Goal: Transaction & Acquisition: Purchase product/service

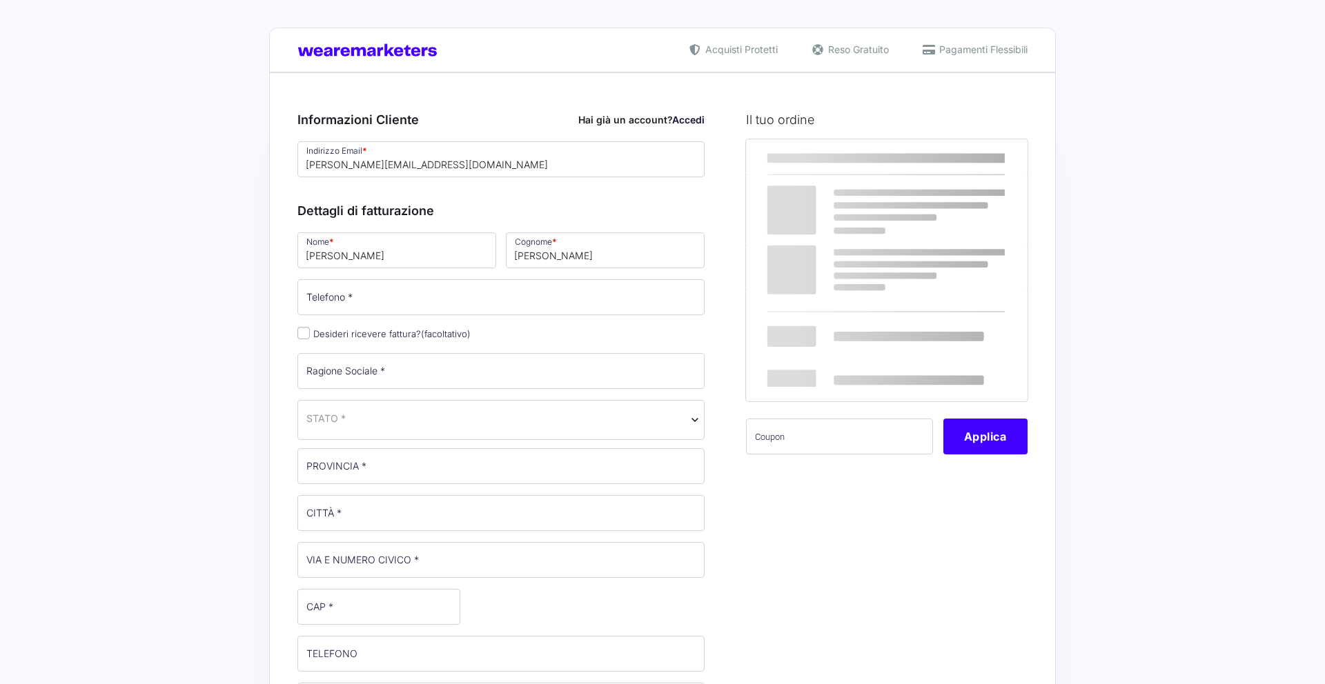
select select
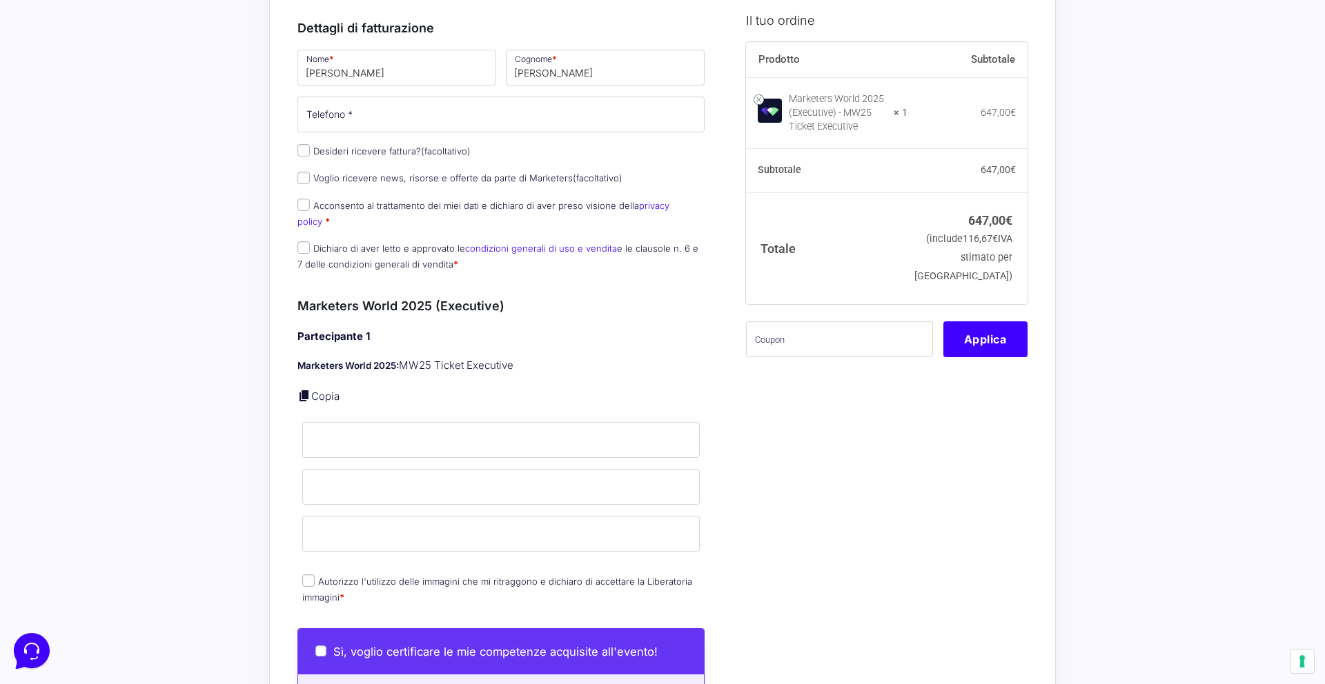
scroll to position [309, 0]
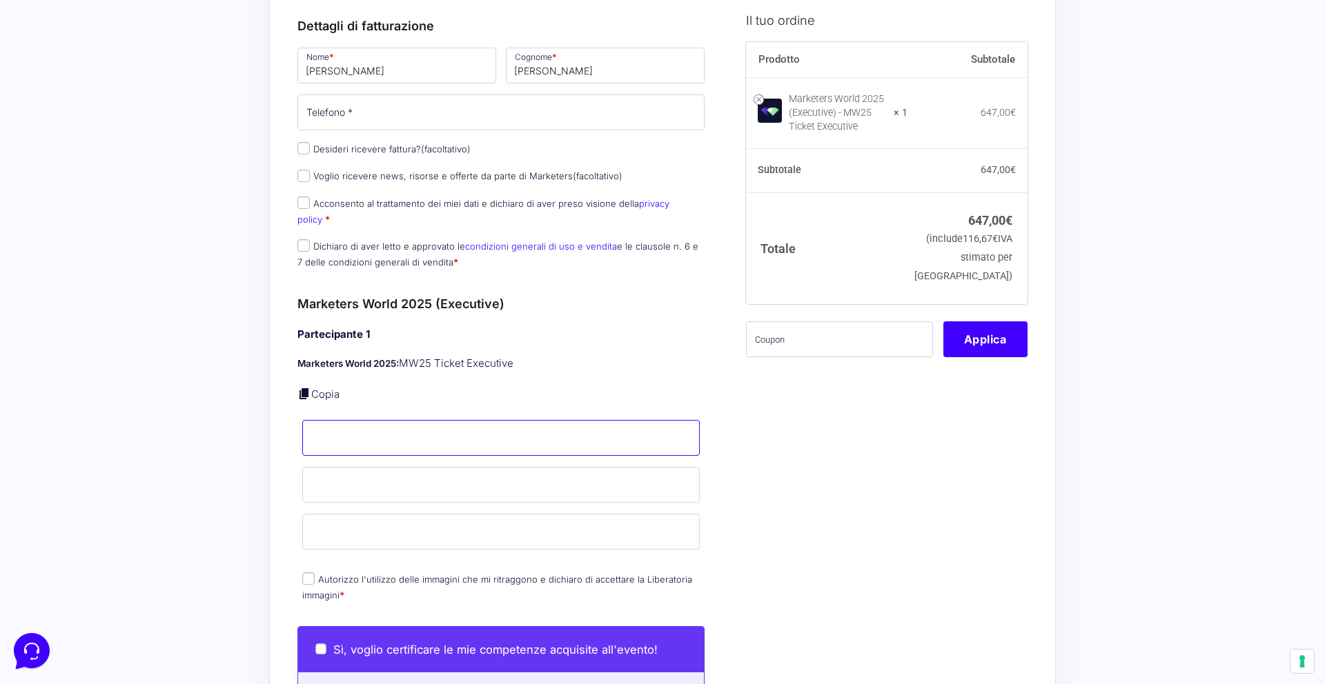
click at [459, 423] on input "Nome *" at bounding box center [500, 438] width 397 height 36
click at [456, 359] on div "Partecipante 1 Marketers World 2025: MW25 Ticket Executive Copia Nome * Cognome…" at bounding box center [500, 466] width 407 height 279
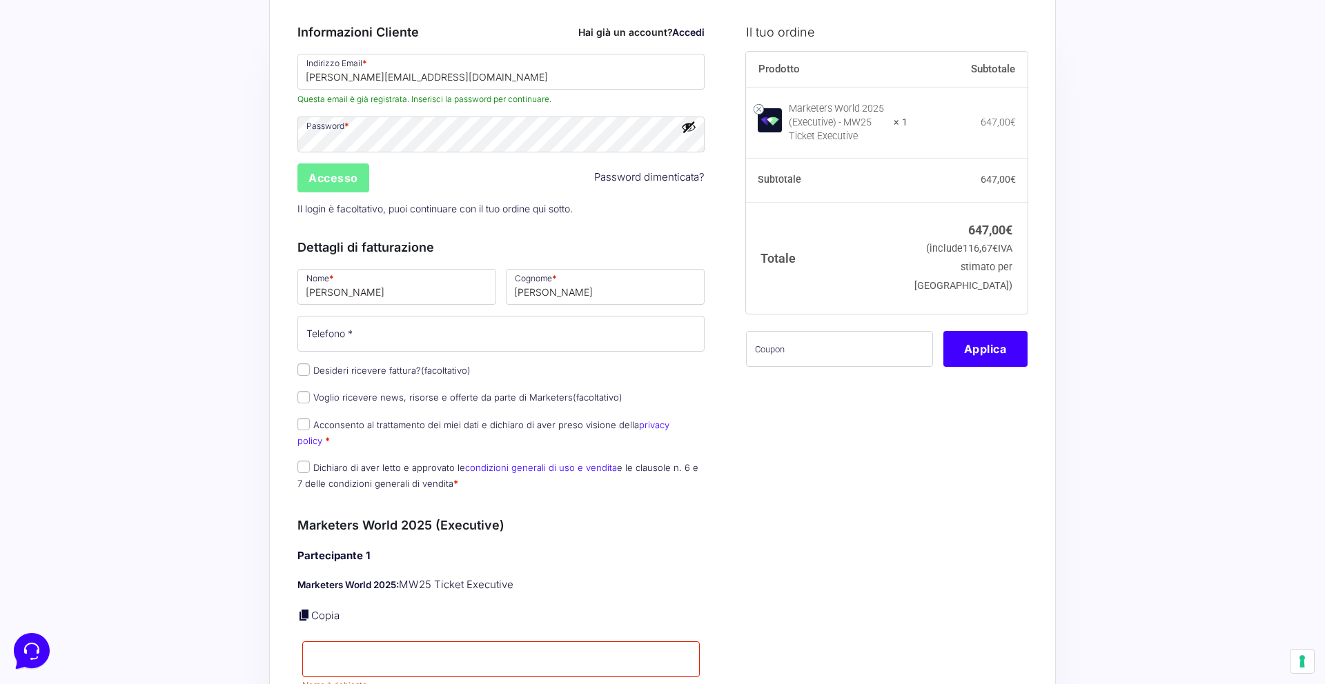
scroll to position [0, 0]
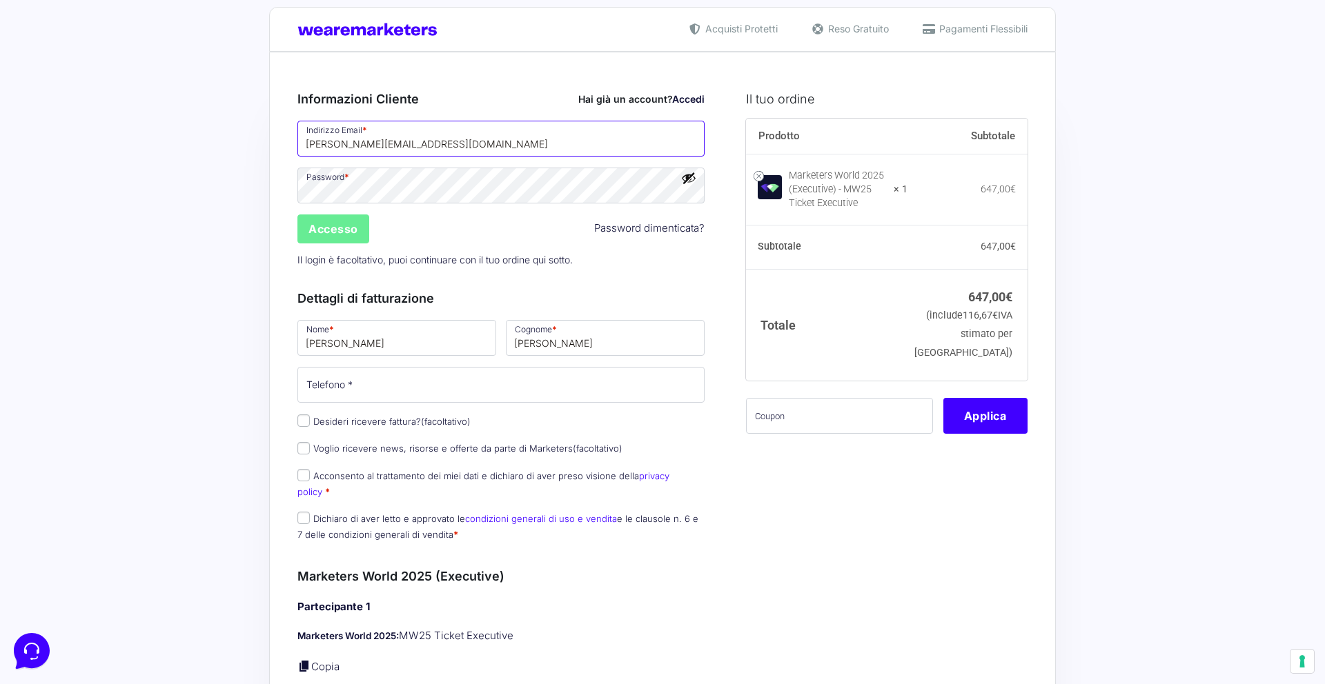
scroll to position [23, 0]
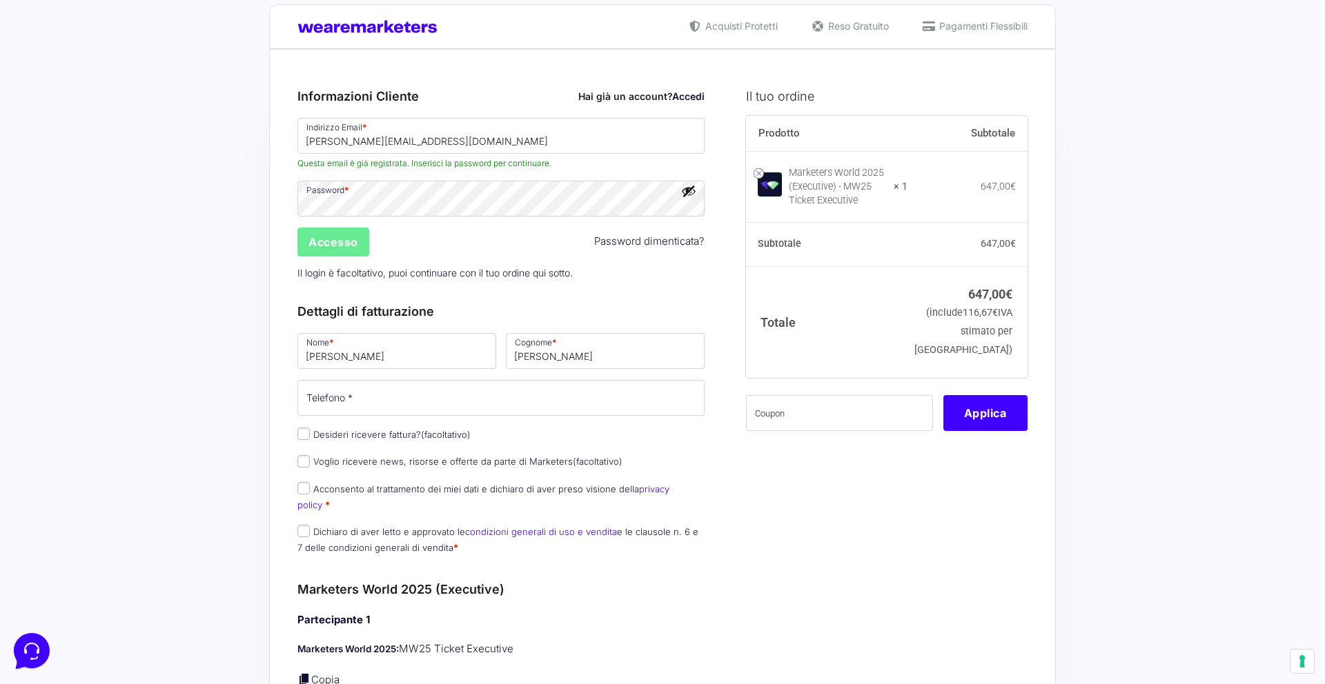
click at [678, 95] on link "Accedi" at bounding box center [688, 96] width 32 height 12
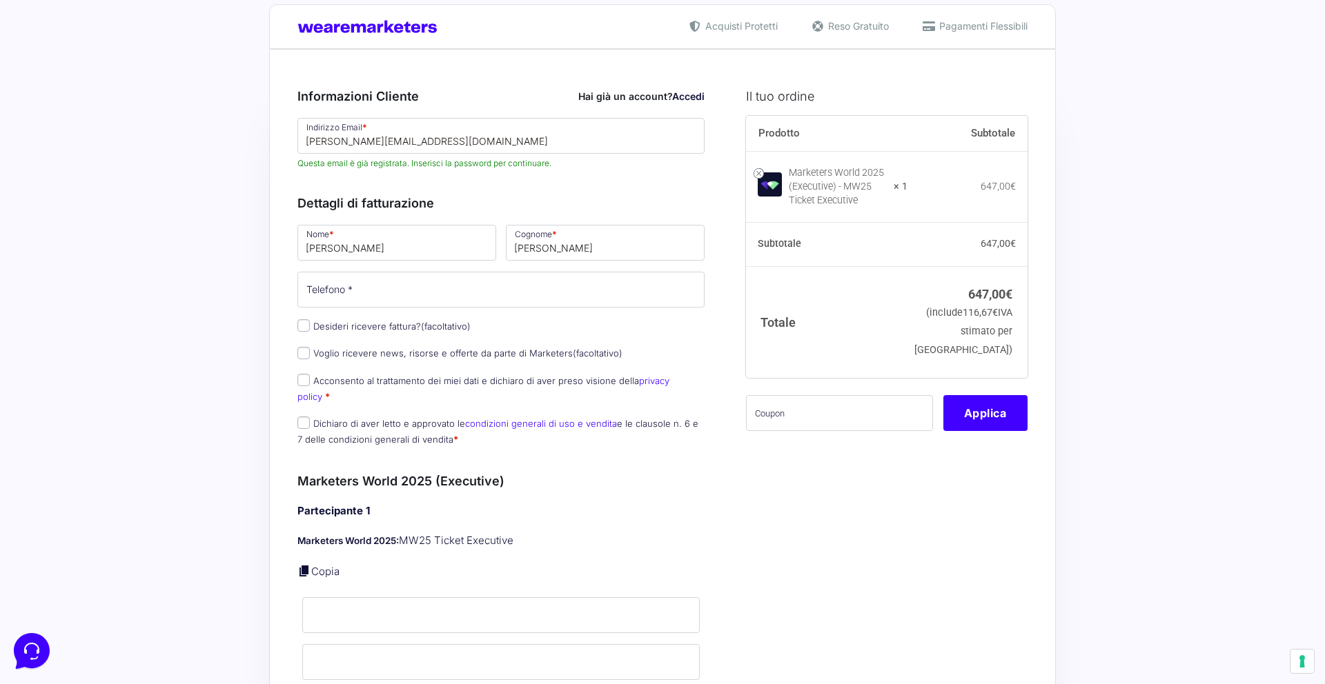
click at [692, 92] on link "Accedi" at bounding box center [688, 96] width 32 height 12
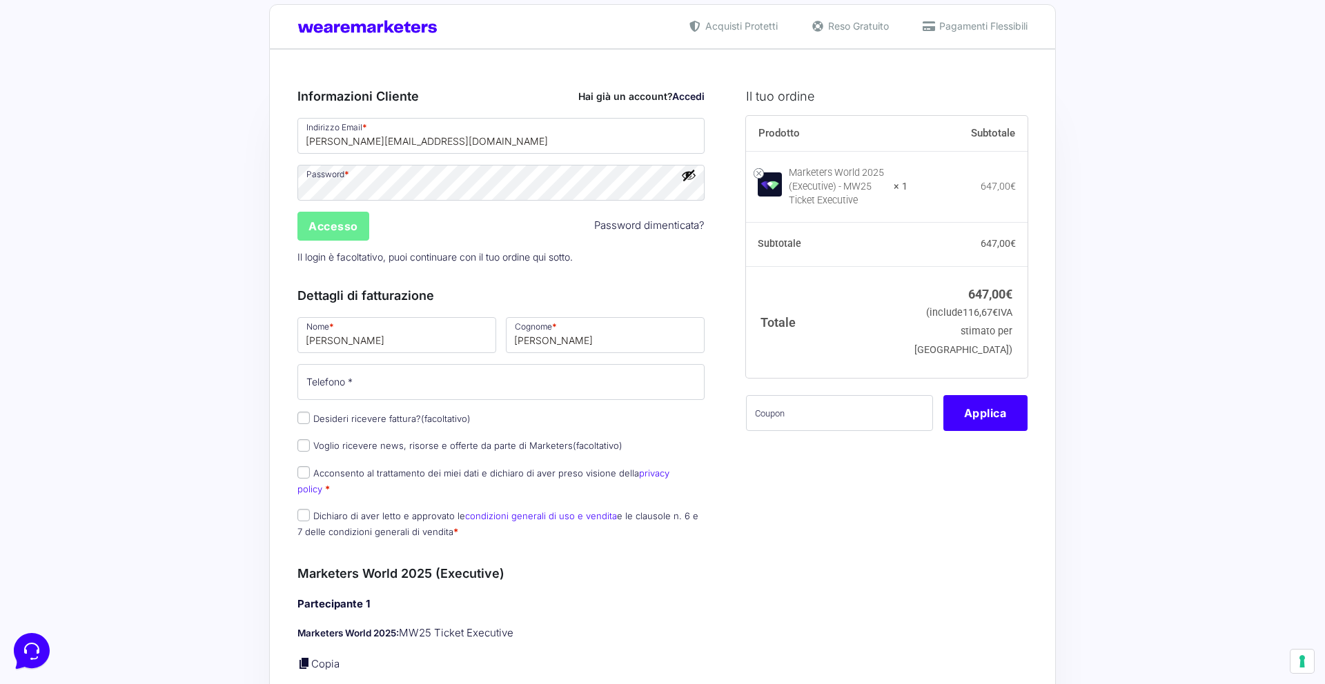
click at [692, 92] on link "Accedi" at bounding box center [688, 96] width 32 height 12
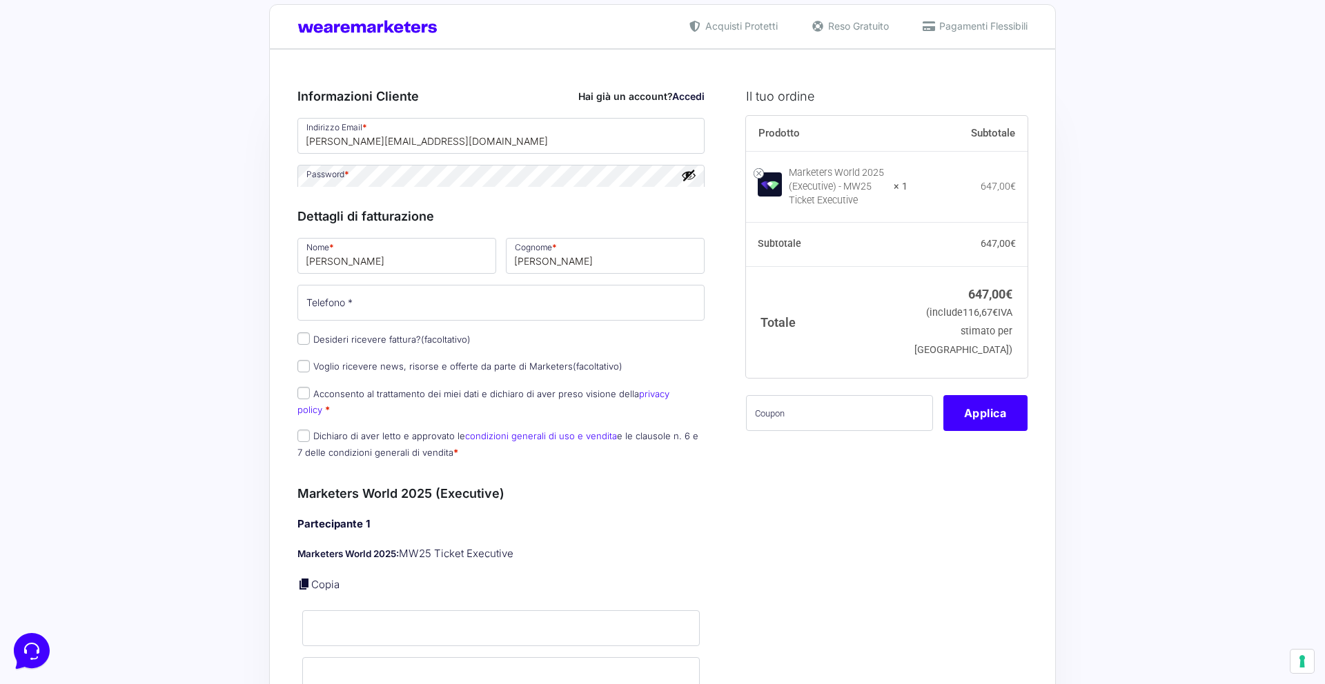
click at [692, 92] on link "Accedi" at bounding box center [688, 96] width 32 height 12
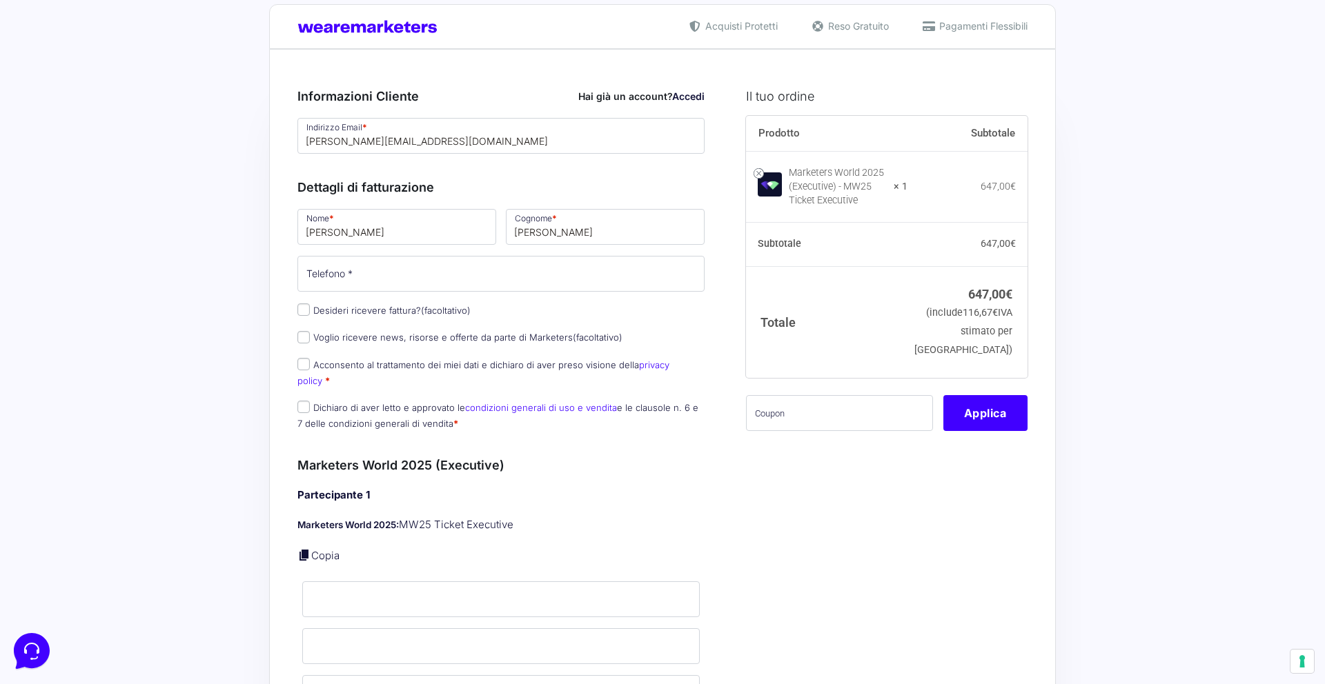
click at [692, 92] on link "Accedi" at bounding box center [688, 96] width 32 height 12
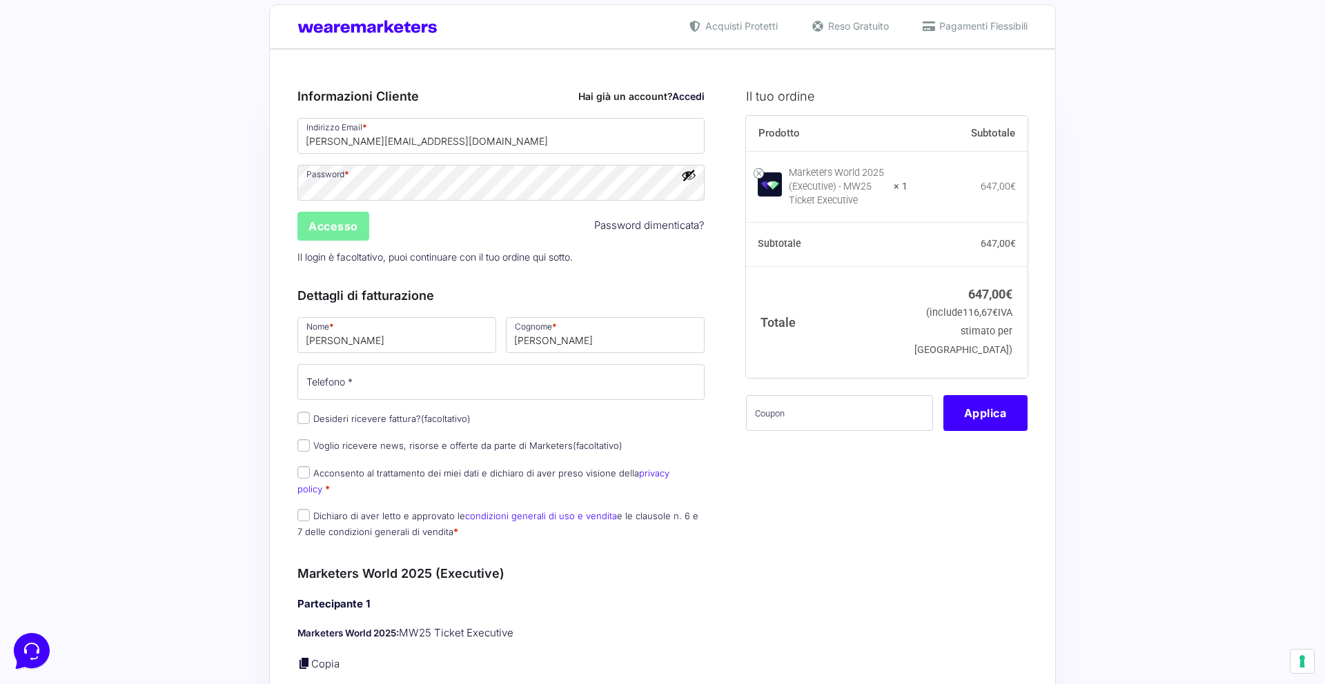
click at [326, 236] on input "Accesso" at bounding box center [333, 226] width 72 height 29
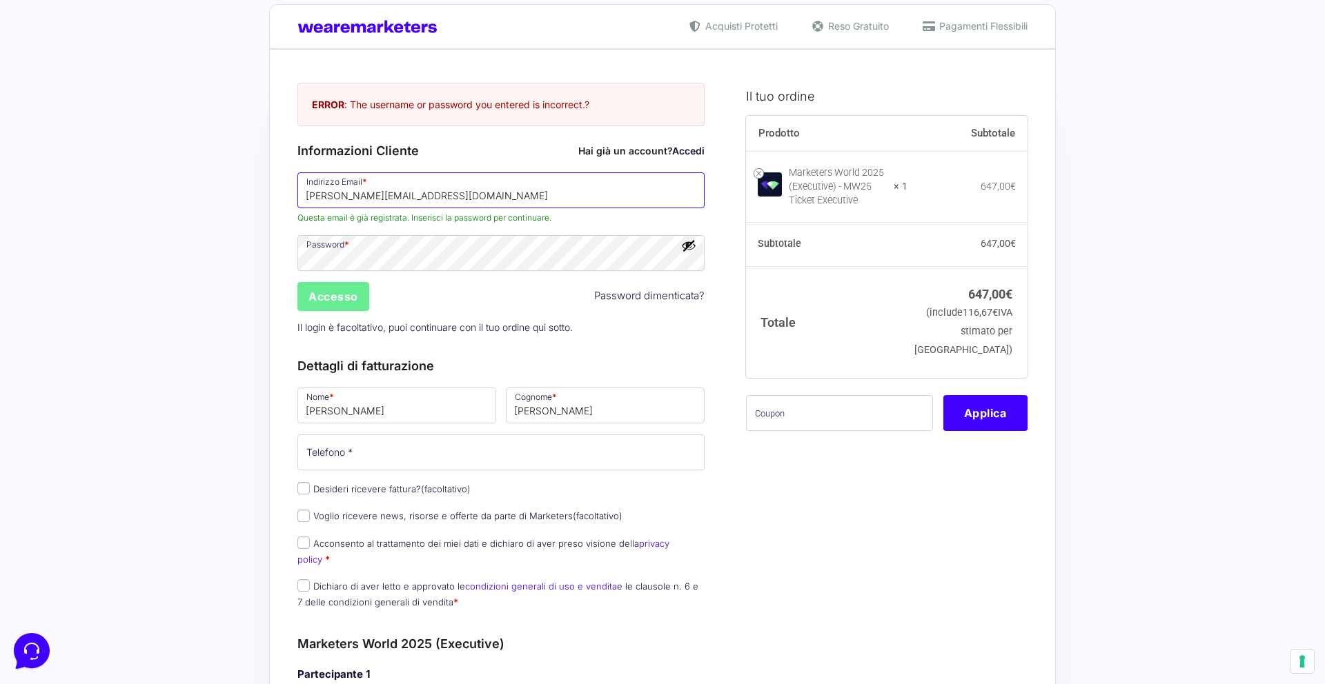
click at [484, 199] on input "pietroandrearomeo@protonmail.com" at bounding box center [500, 190] width 407 height 36
click at [361, 293] on input "Accesso" at bounding box center [333, 296] width 72 height 29
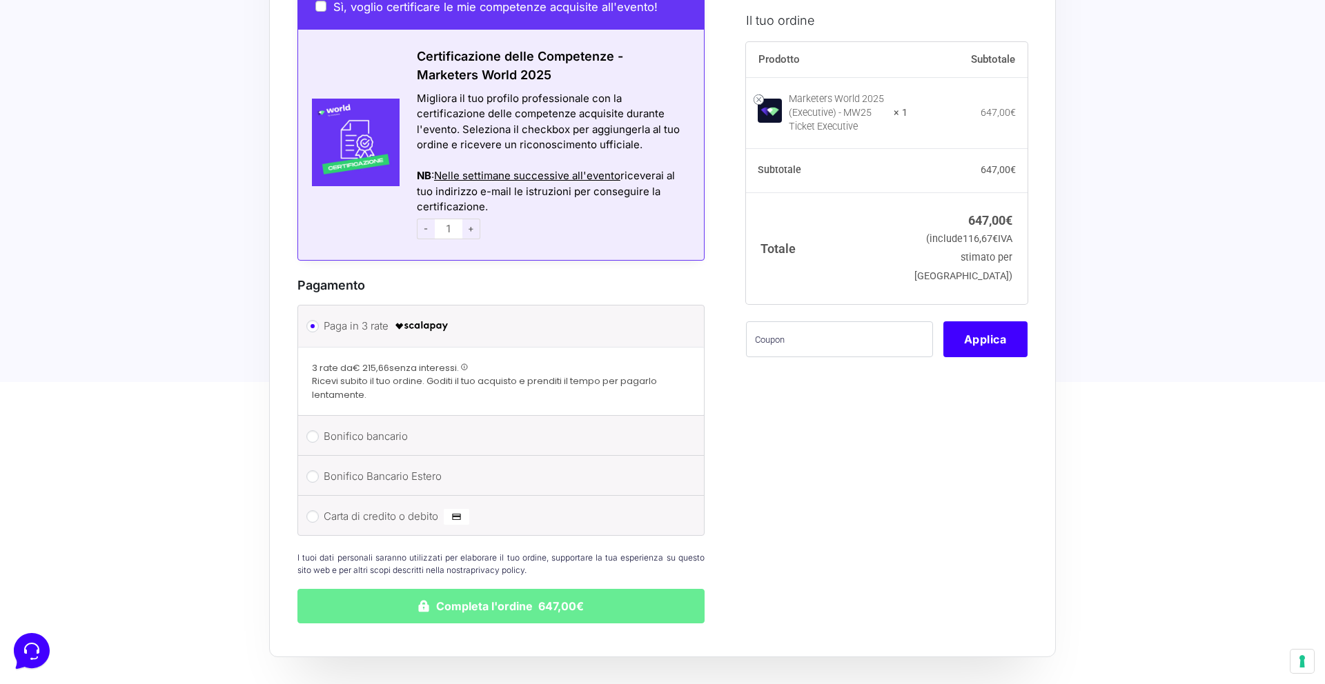
scroll to position [1123, 0]
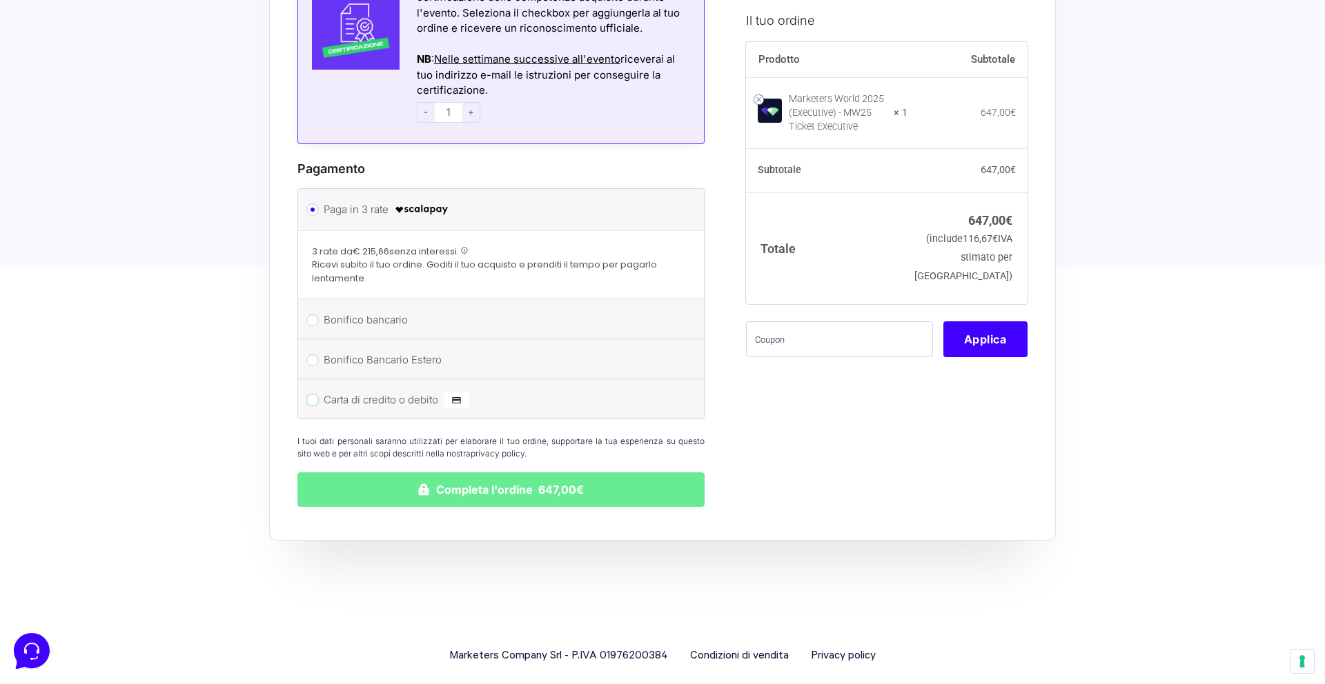
click at [316, 394] on input "Carta di credito o debito" at bounding box center [312, 400] width 12 height 12
radio input "true"
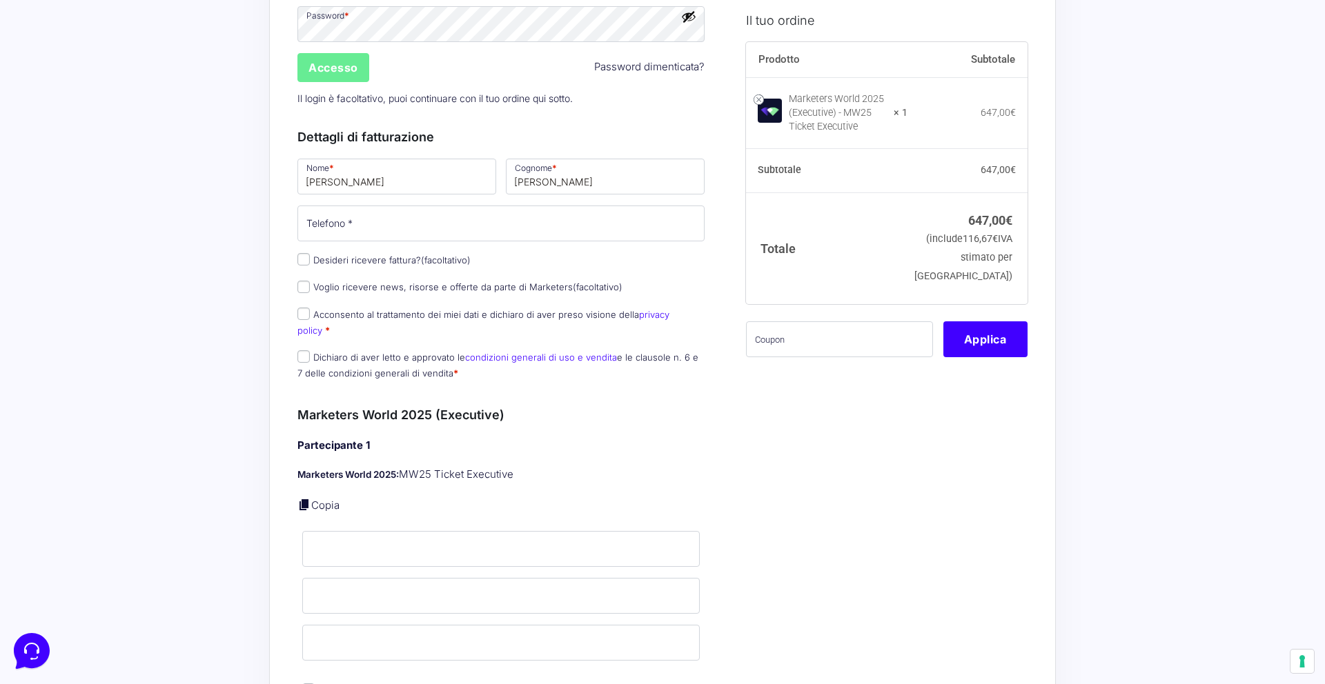
scroll to position [250, 0]
click at [510, 224] on input "Telefono *" at bounding box center [500, 226] width 407 height 36
type input "[PHONE_NUMBER]"
click at [640, 408] on h3 "Marketers World 2025 (Executive)" at bounding box center [500, 417] width 407 height 19
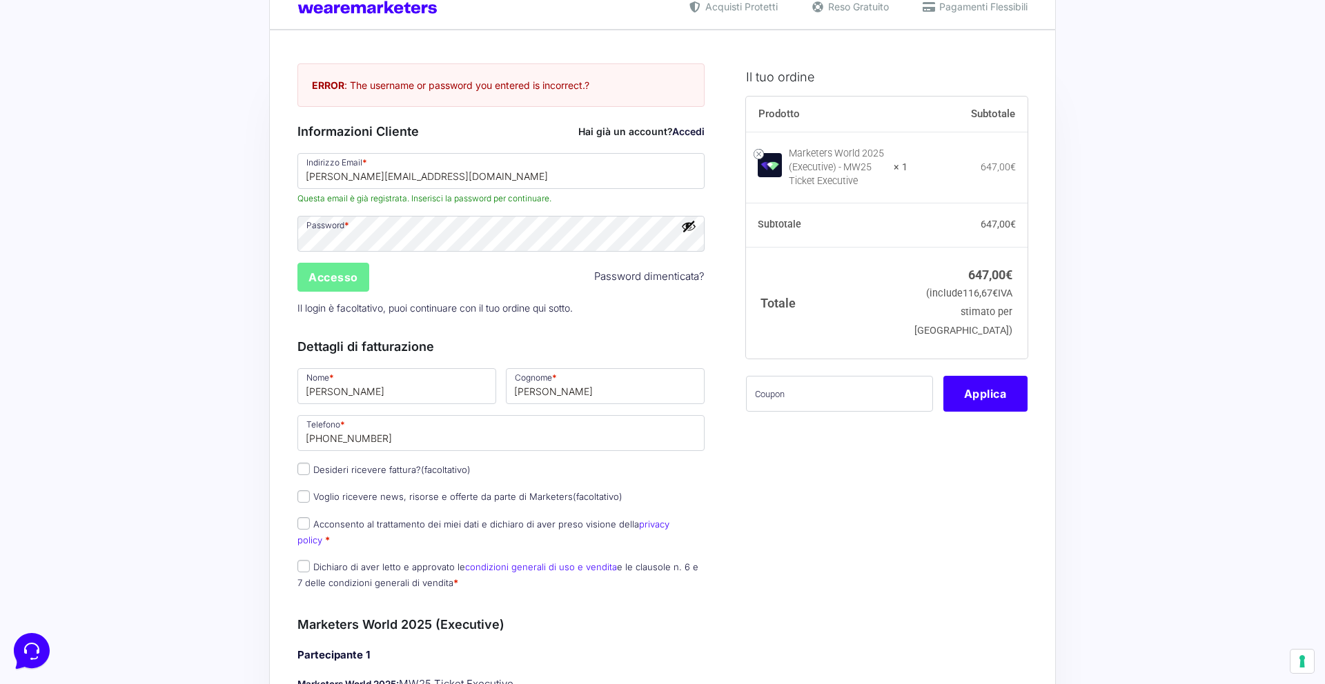
scroll to position [48, 0]
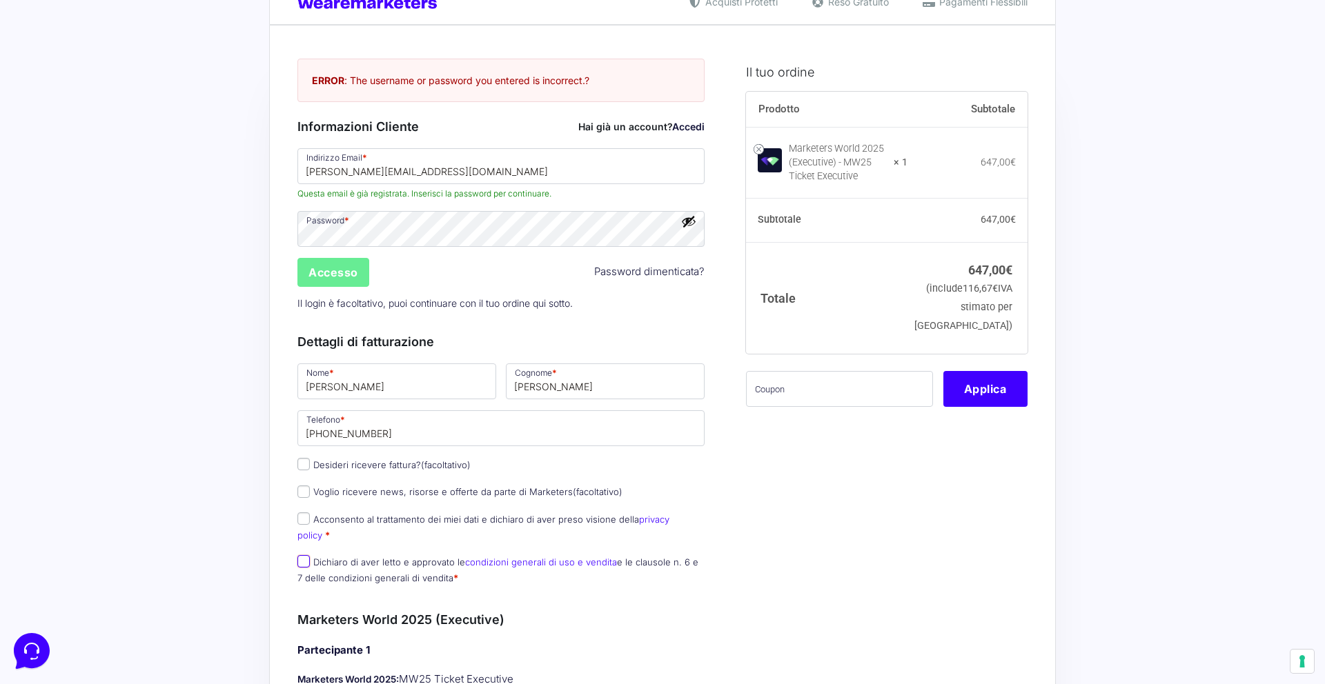
click at [299, 555] on input "Dichiaro di aver letto e approvato le condizioni generali di uso e vendita e le…" at bounding box center [303, 561] width 12 height 12
checkbox input "true"
click at [307, 517] on input "Acconsento al trattamento dei miei dati e dichiaro di aver preso visione della …" at bounding box center [303, 519] width 12 height 12
checkbox input "true"
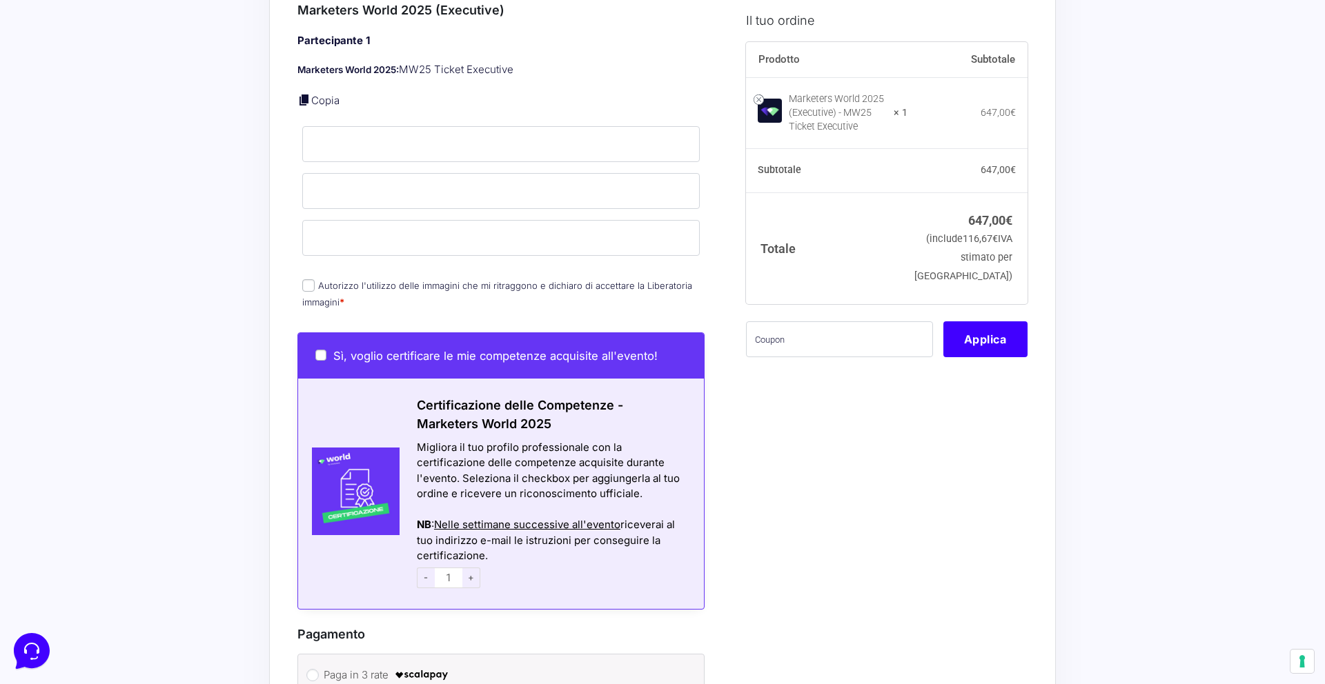
scroll to position [635, 0]
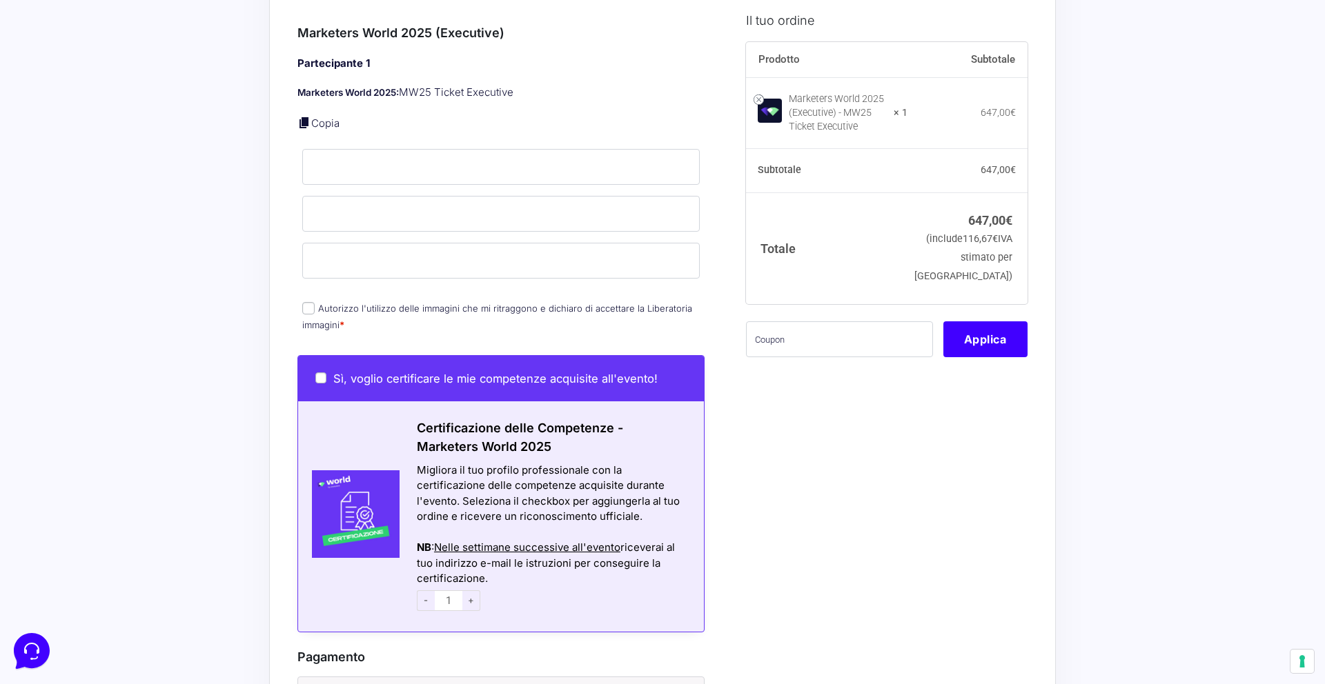
click at [310, 302] on input "Autorizzo l'utilizzo delle immagini che mi ritraggono e dichiaro di accettare l…" at bounding box center [308, 308] width 12 height 12
checkbox input "true"
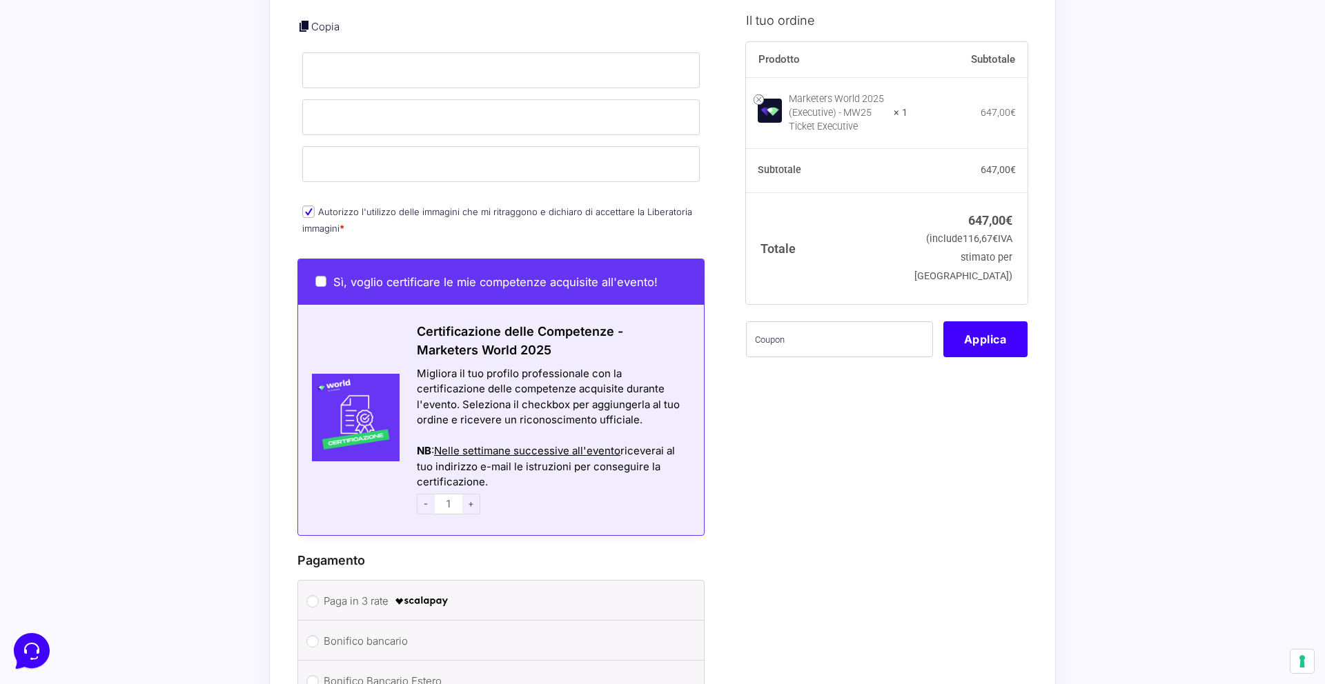
scroll to position [1240, 0]
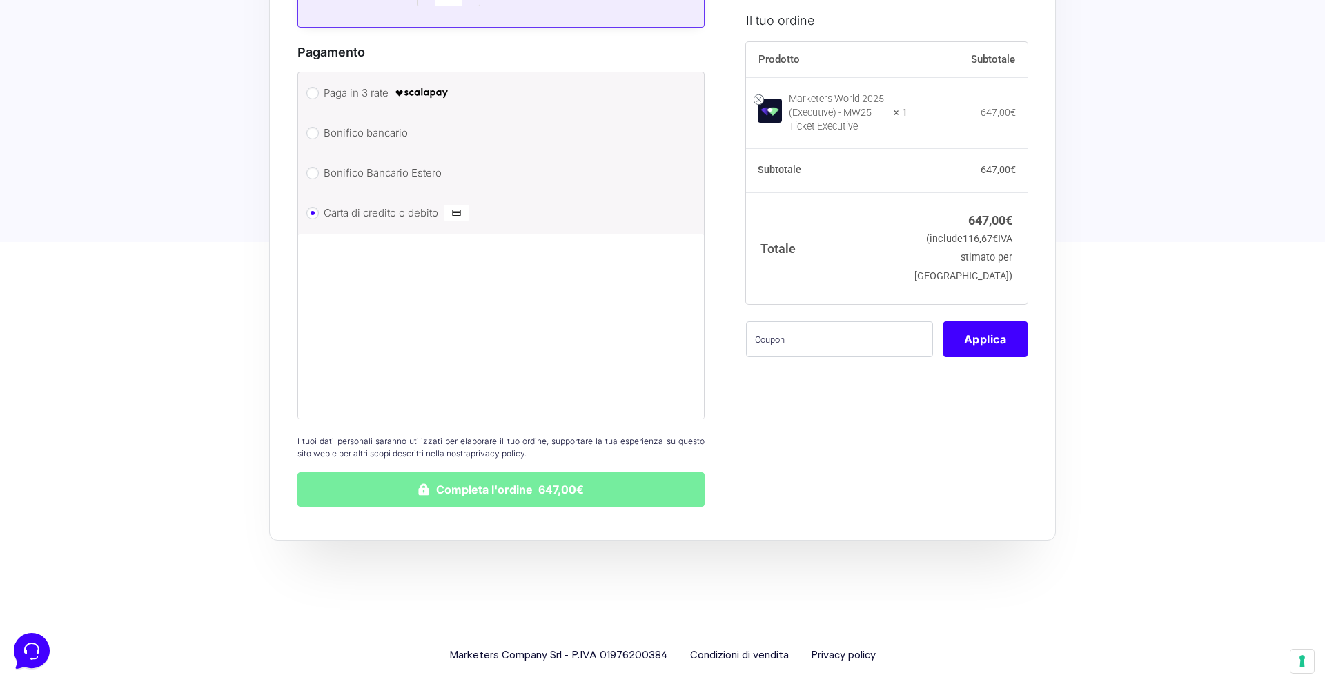
click at [588, 488] on button "Completa l'ordine 647,00€" at bounding box center [500, 490] width 407 height 34
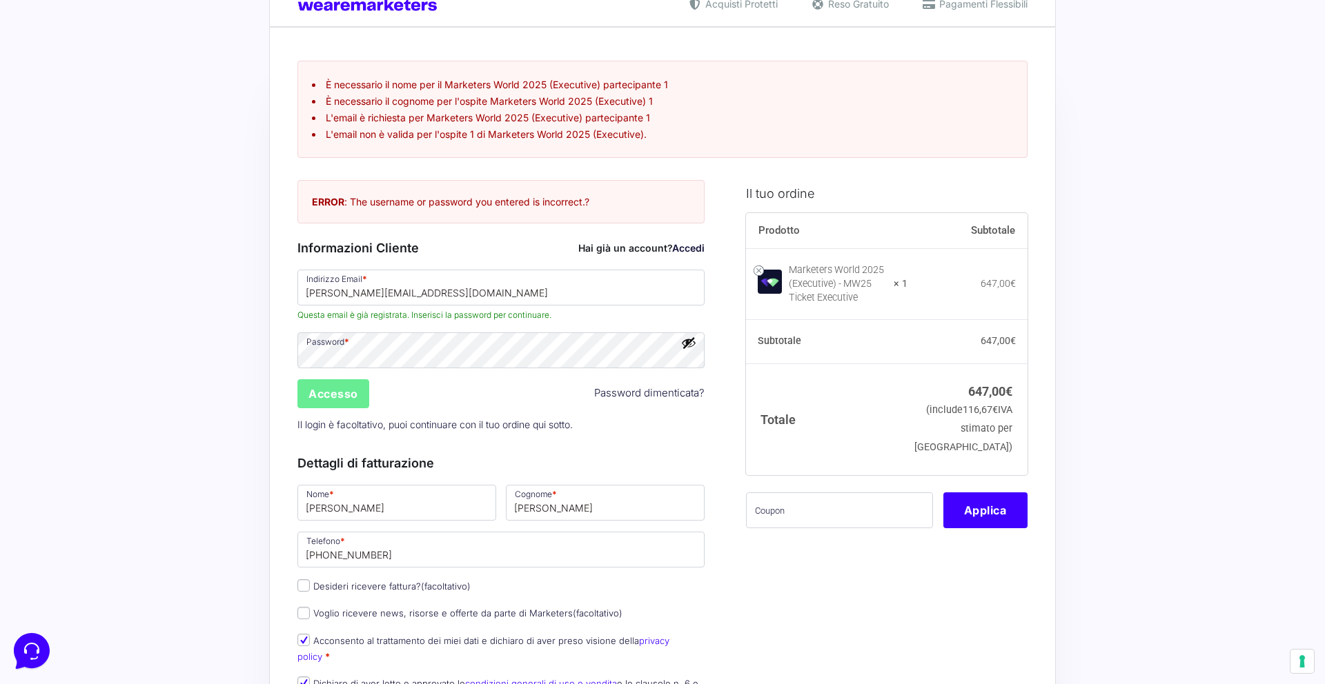
scroll to position [26, 0]
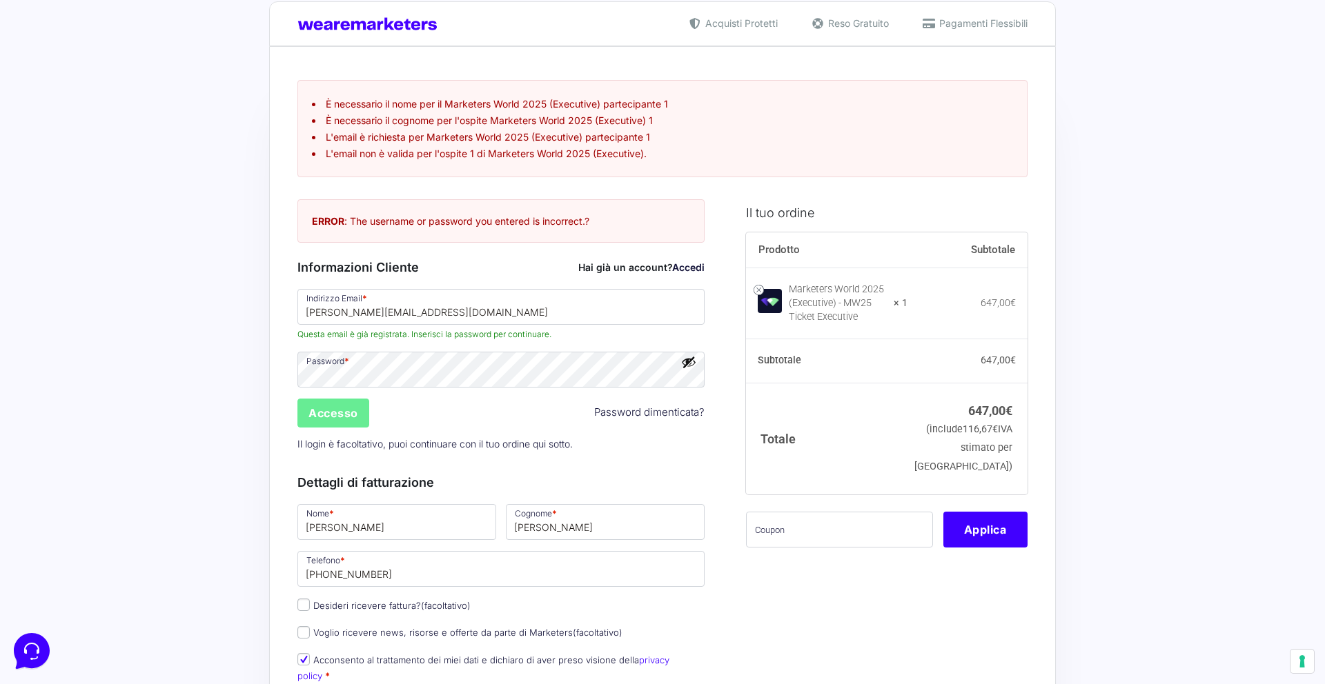
click at [668, 410] on link "Password dimenticata?" at bounding box center [649, 413] width 110 height 16
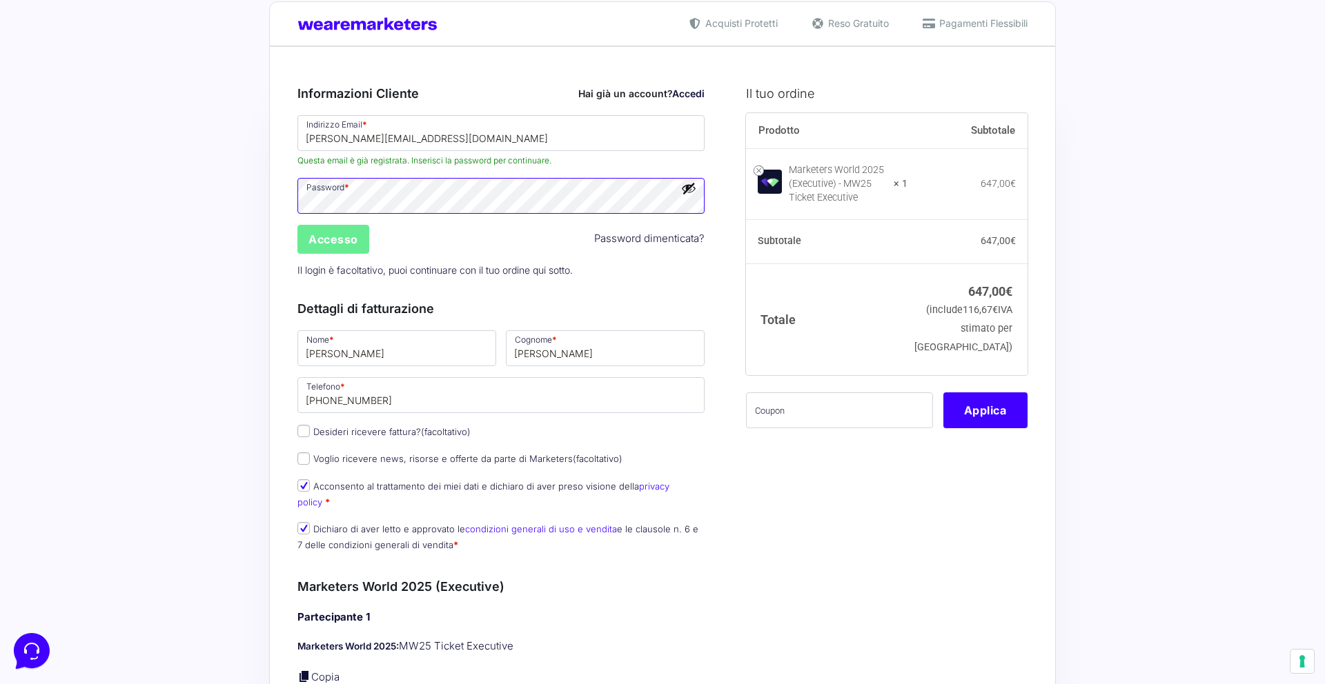
click at [297, 167] on div at bounding box center [297, 167] width 0 height 0
type input "[EMAIL_ADDRESS][DOMAIN_NAME]"
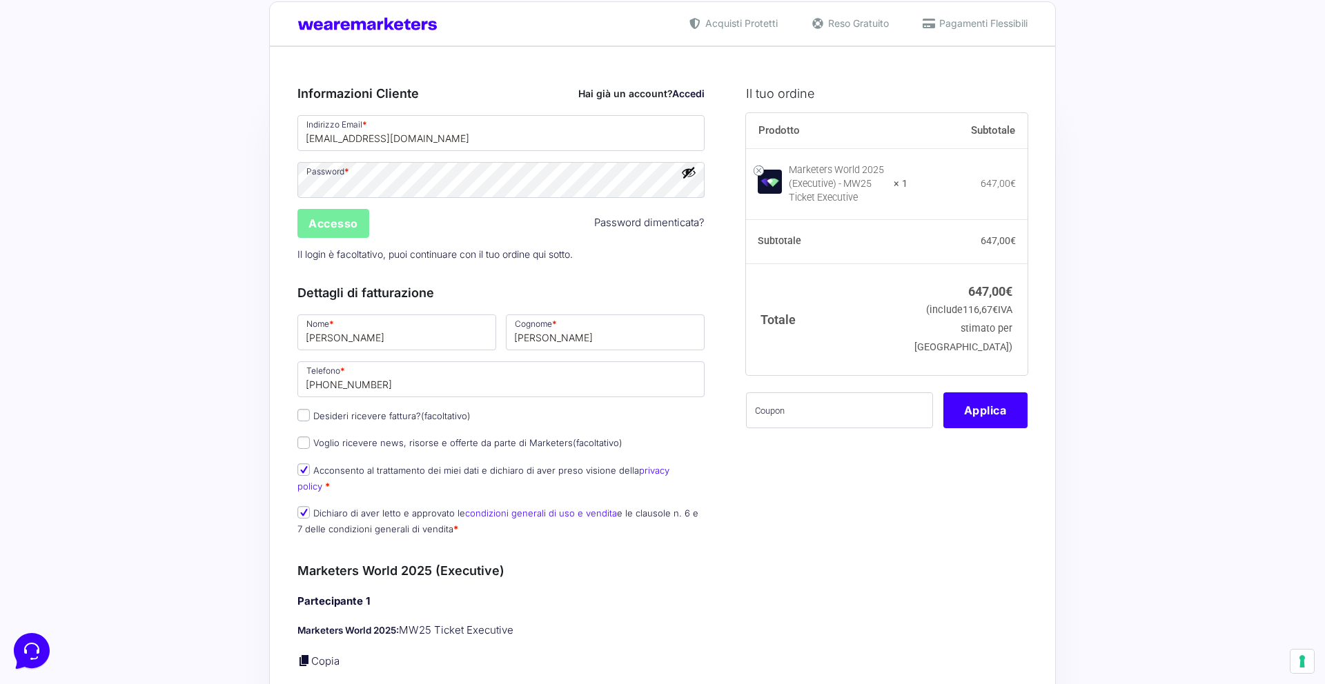
click at [347, 228] on input "Accesso" at bounding box center [333, 223] width 72 height 29
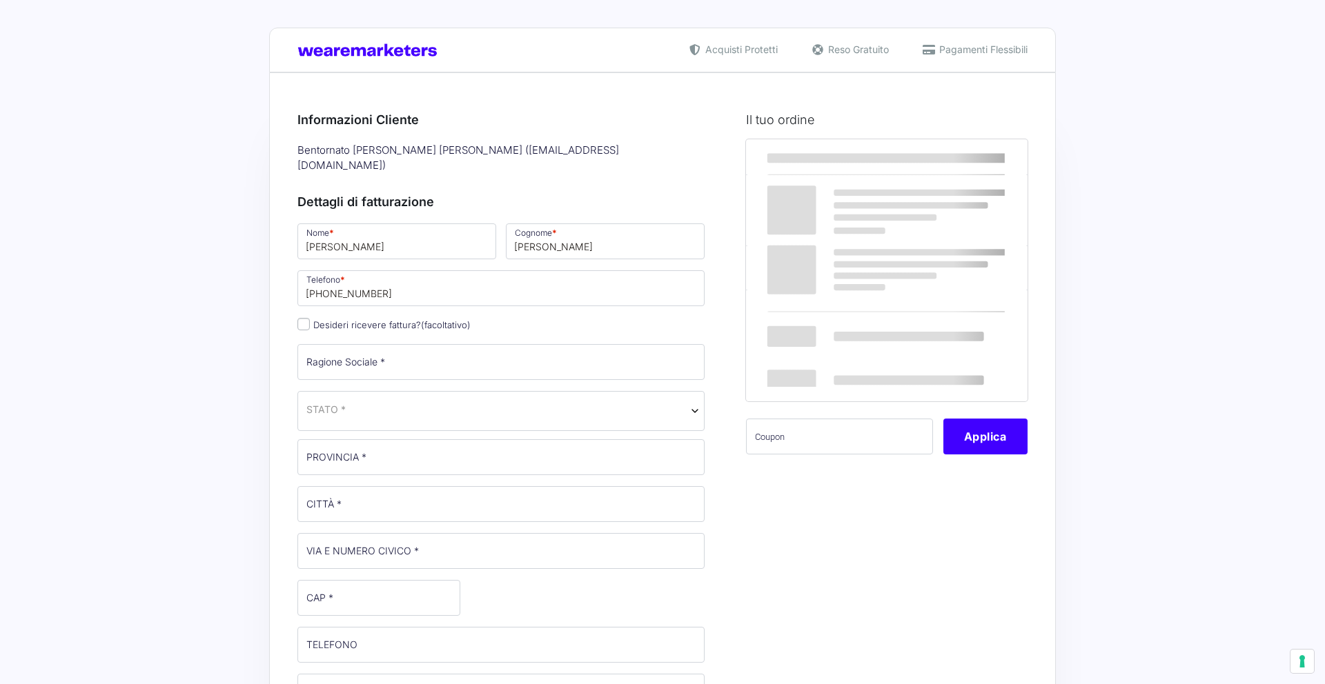
select select
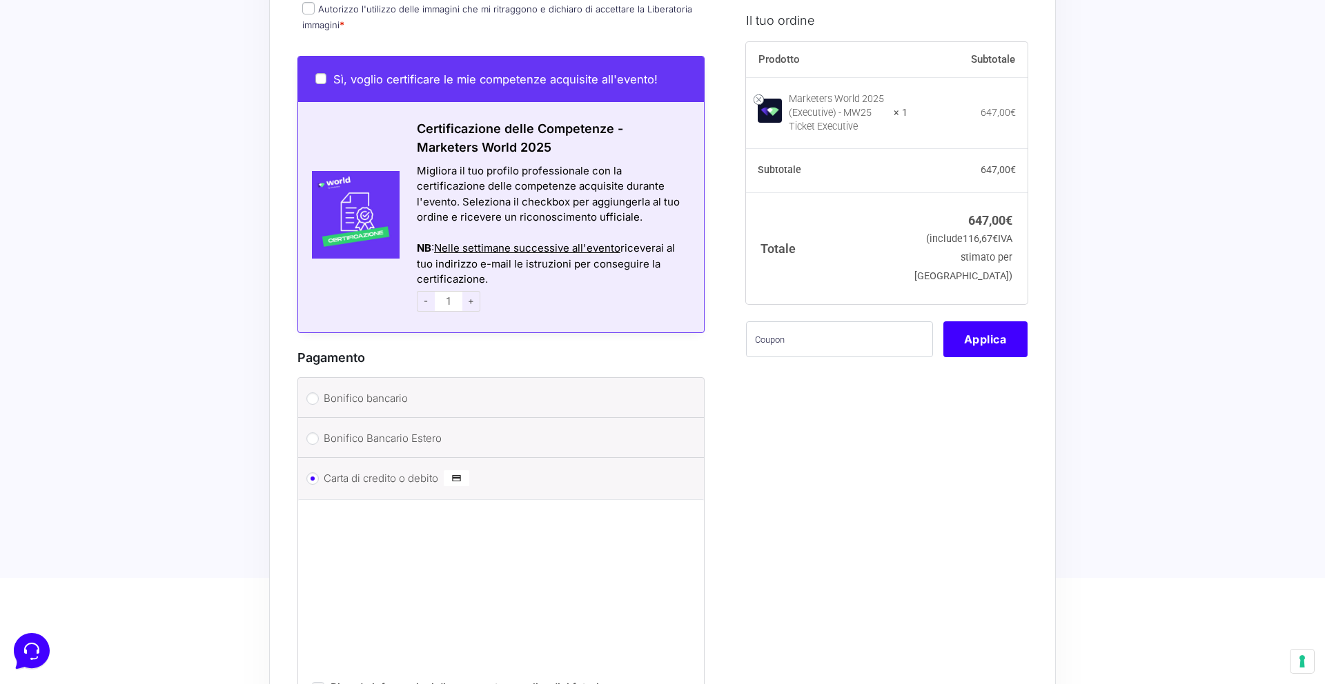
scroll to position [755, 0]
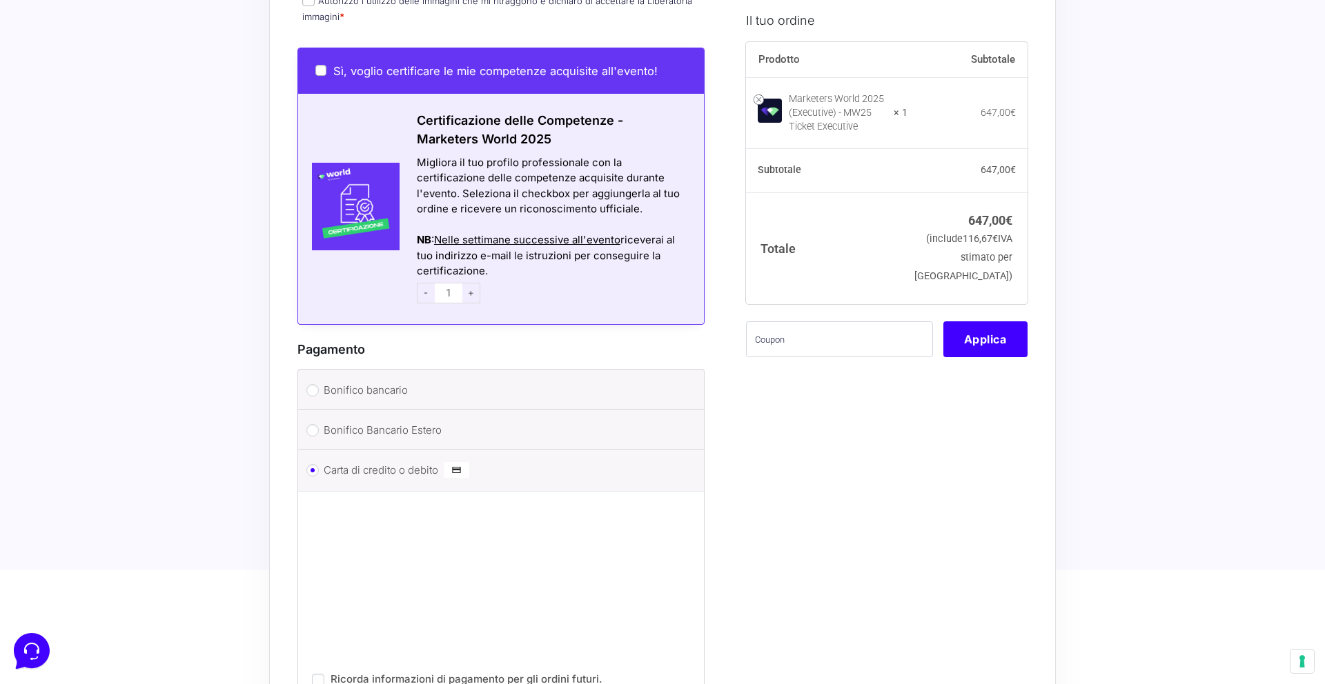
click at [860, 588] on div "I prodotti selezionati Marketers World 2025 (Executive) - MW25 Ticket Executive…" at bounding box center [881, 68] width 292 height 1456
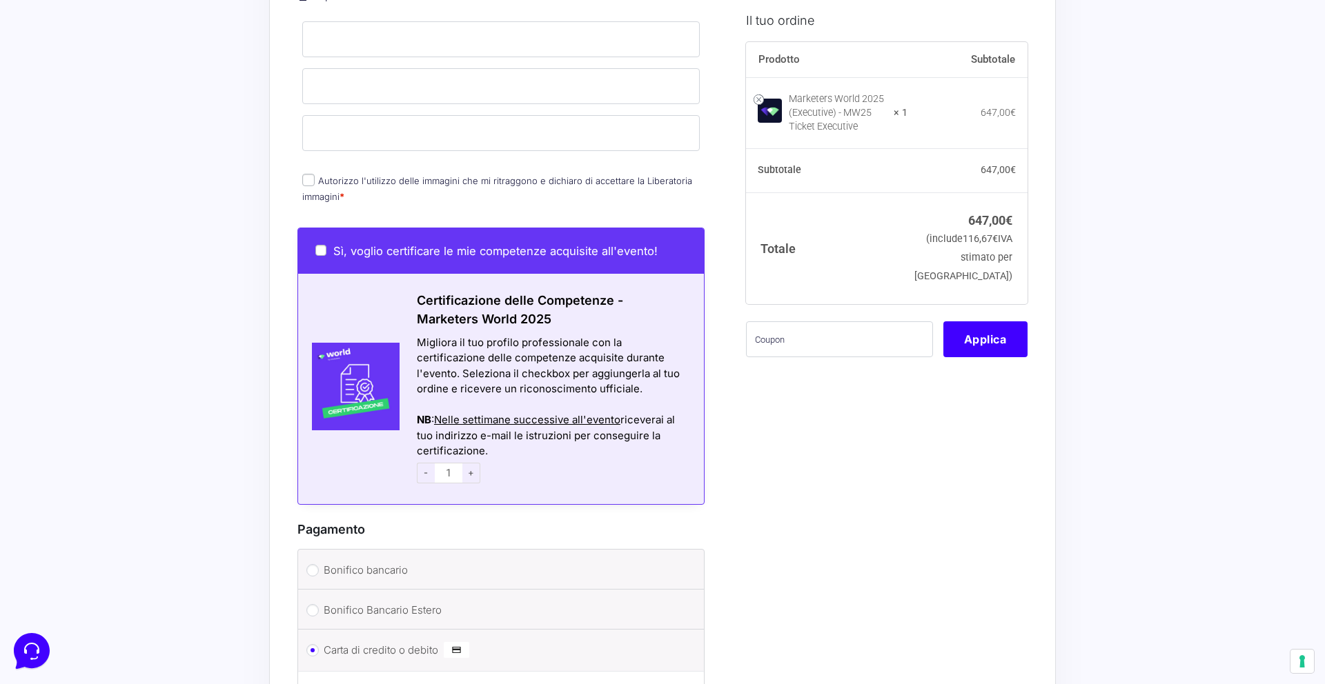
scroll to position [333, 0]
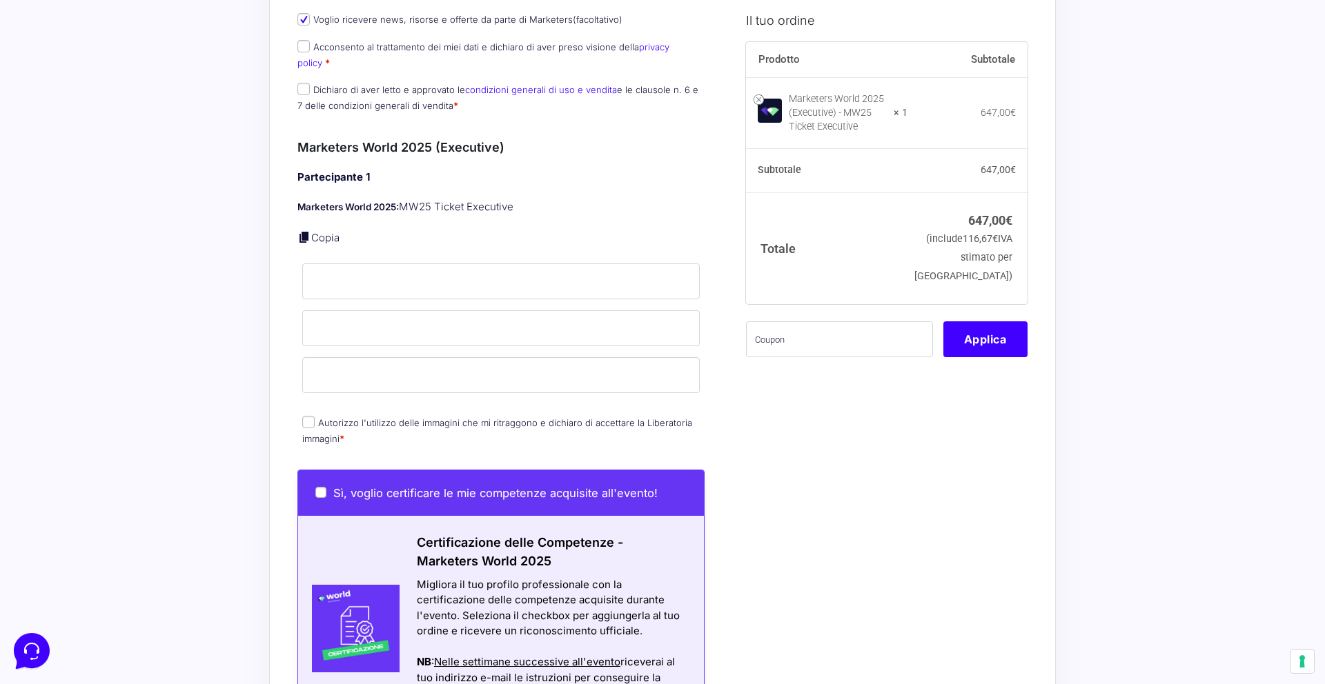
click at [308, 416] on input "Autorizzo l'utilizzo delle immagini che mi ritraggono e dichiaro di accettare l…" at bounding box center [308, 422] width 12 height 12
checkbox input "true"
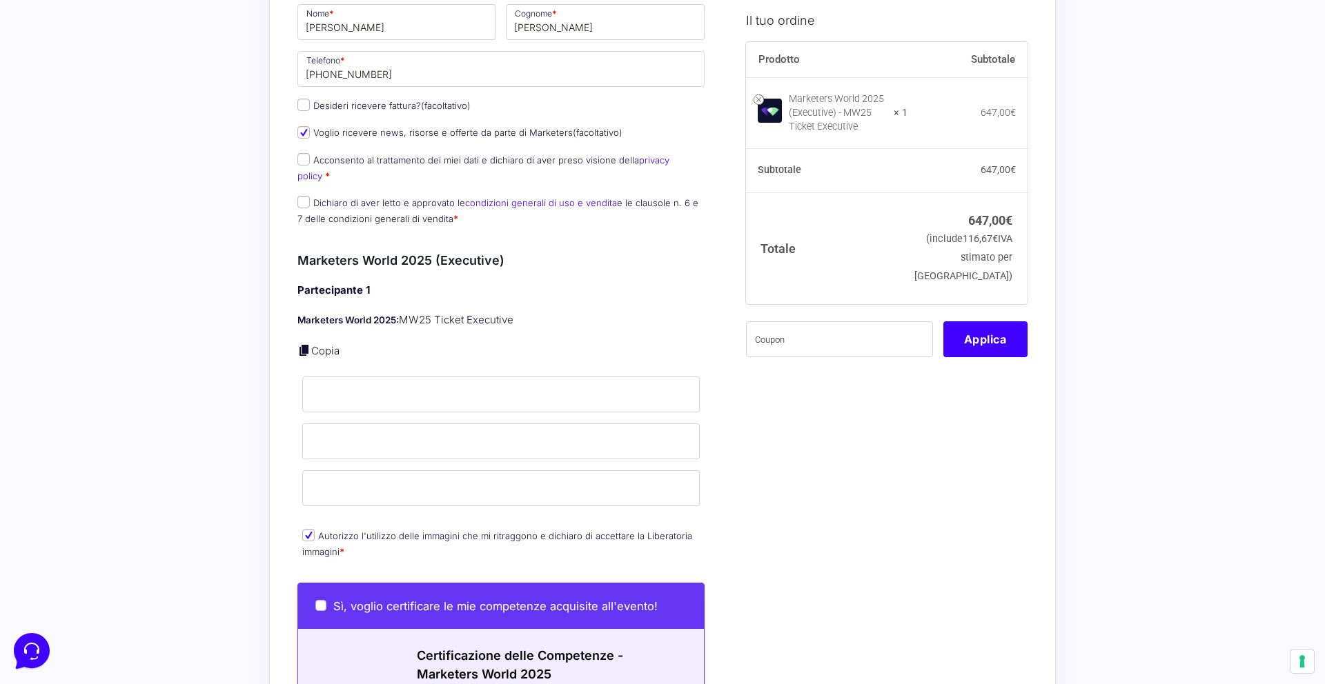
scroll to position [215, 0]
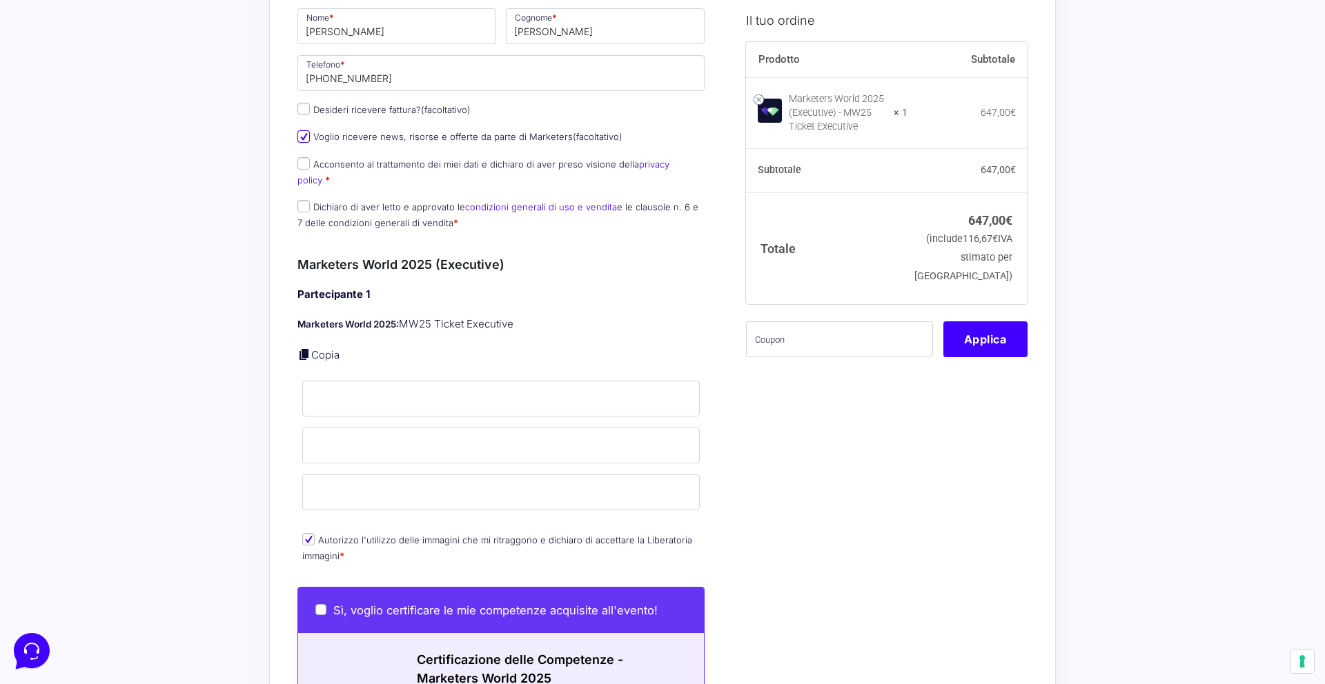
click at [301, 130] on input "Voglio ricevere news, risorse e offerte da parte di Marketers (facoltativo)" at bounding box center [303, 136] width 12 height 12
checkbox input "false"
click at [303, 157] on input "Acconsento al trattamento dei miei dati e dichiaro di aver preso visione della …" at bounding box center [303, 163] width 12 height 12
checkbox input "true"
click at [305, 197] on p "Dichiaro di aver letto e approvato le condizioni generali di uso e vendita e le…" at bounding box center [501, 215] width 417 height 36
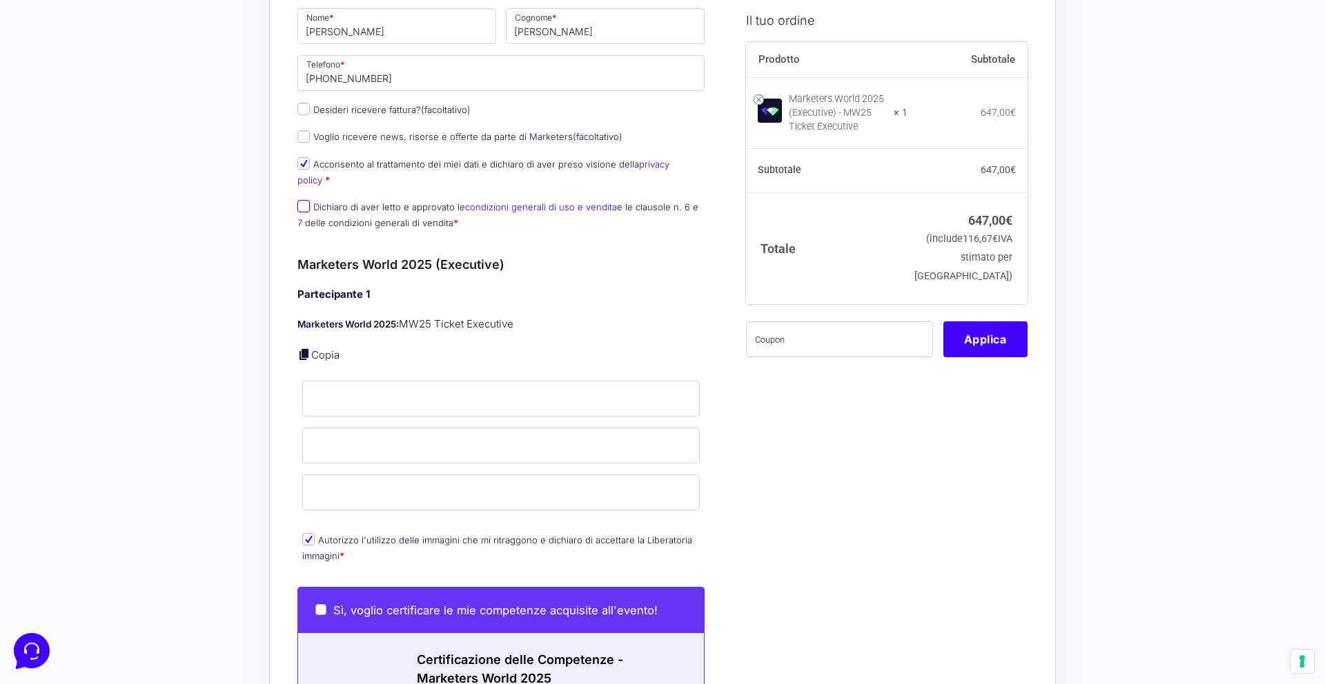
click at [305, 200] on input "Dichiaro di aver letto e approvato le condizioni generali di uso e vendita e le…" at bounding box center [303, 206] width 12 height 12
checkbox input "true"
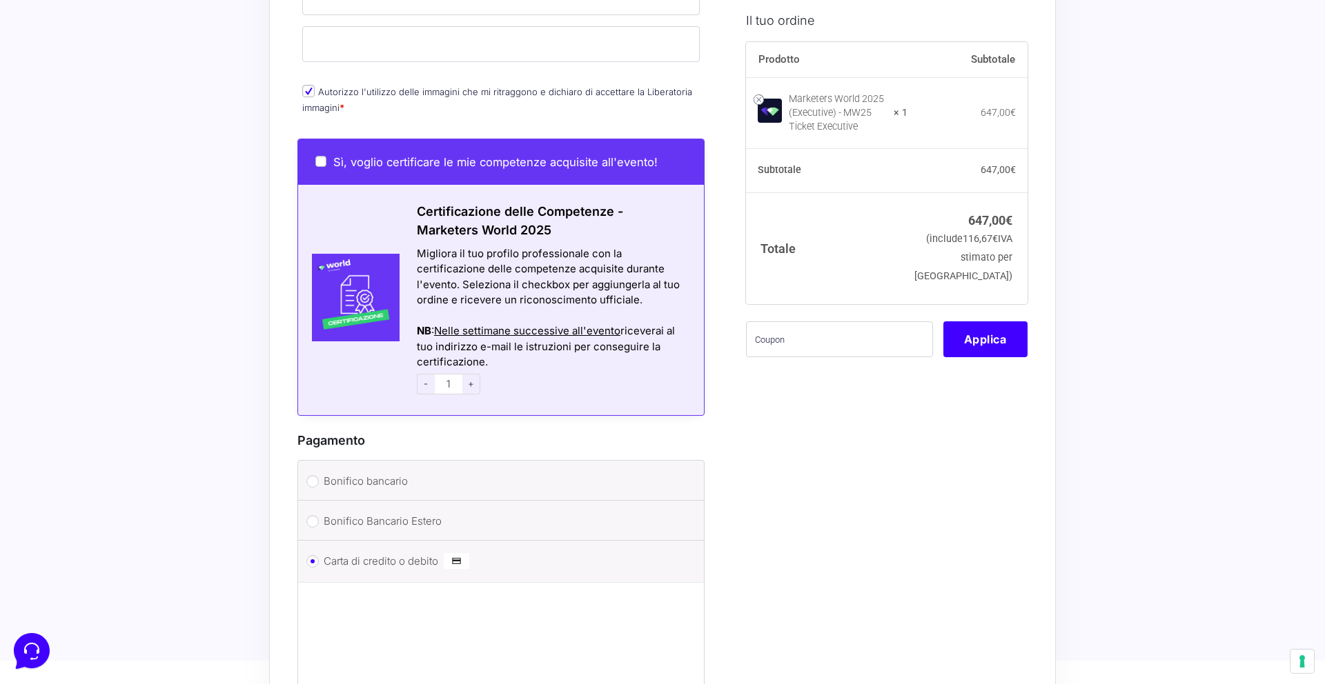
scroll to position [1029, 0]
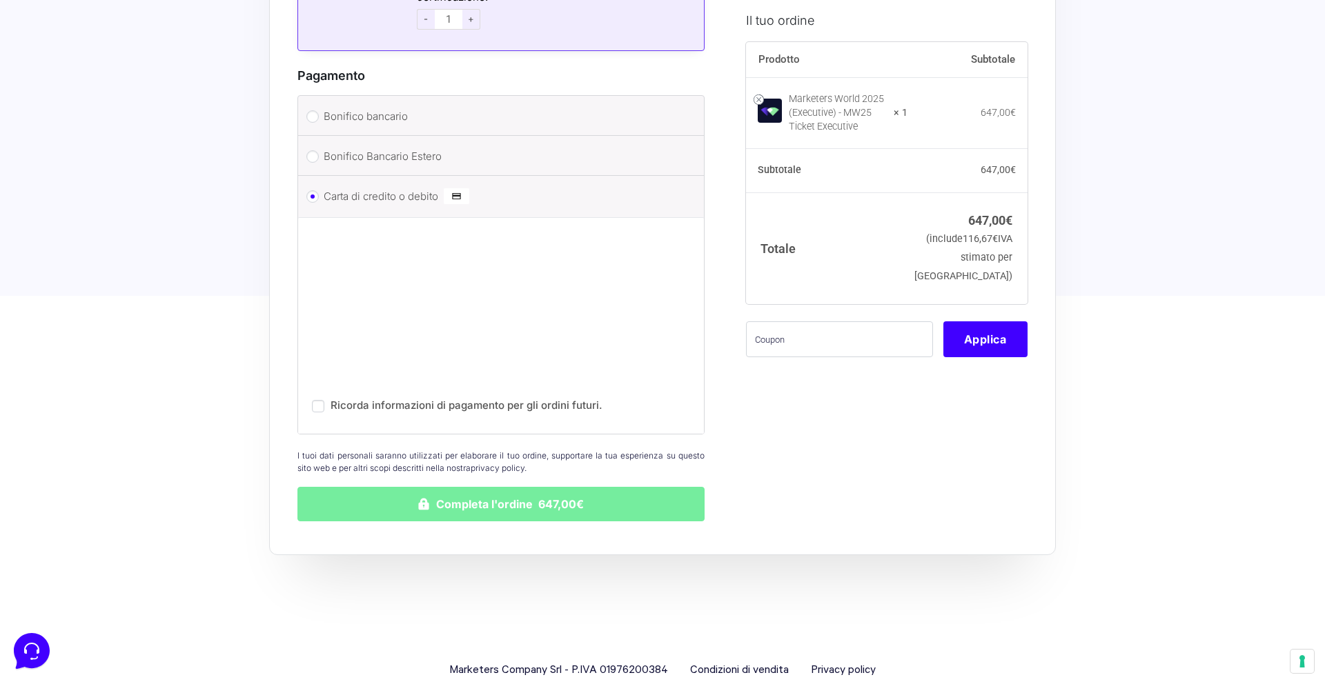
click at [502, 487] on button "Completa l'ordine 647,00€" at bounding box center [500, 504] width 407 height 34
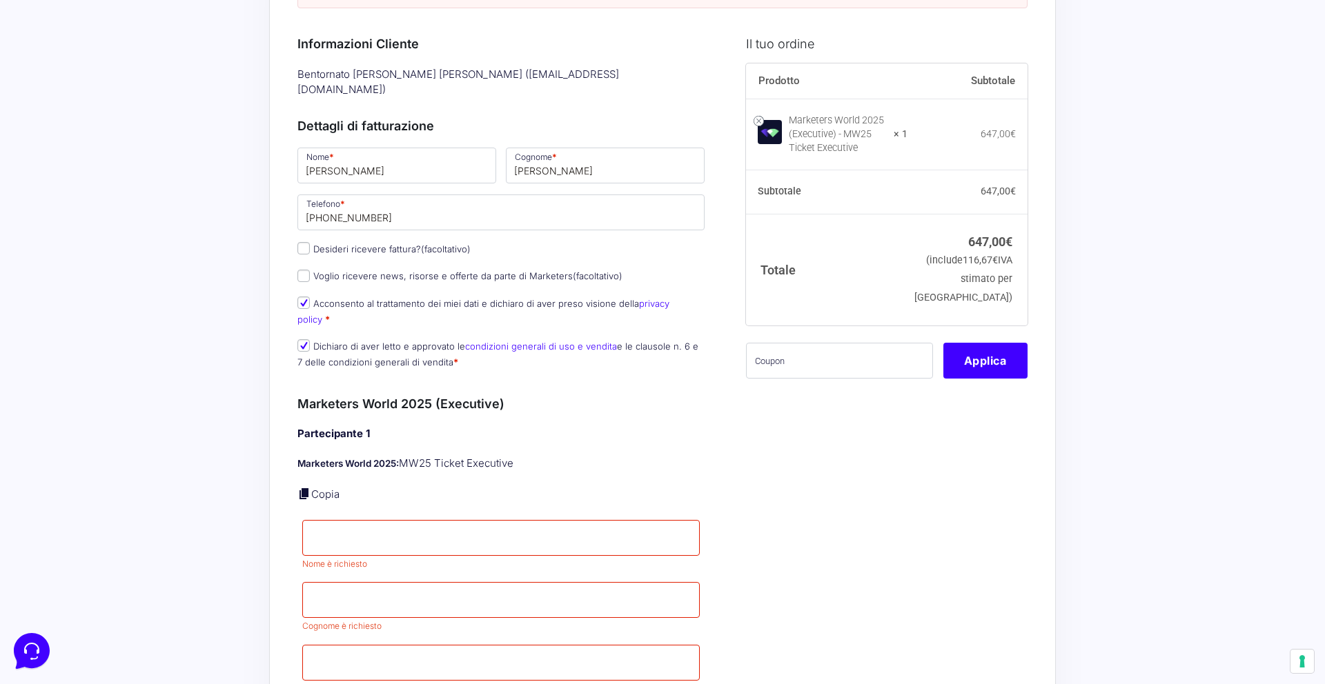
scroll to position [237, 0]
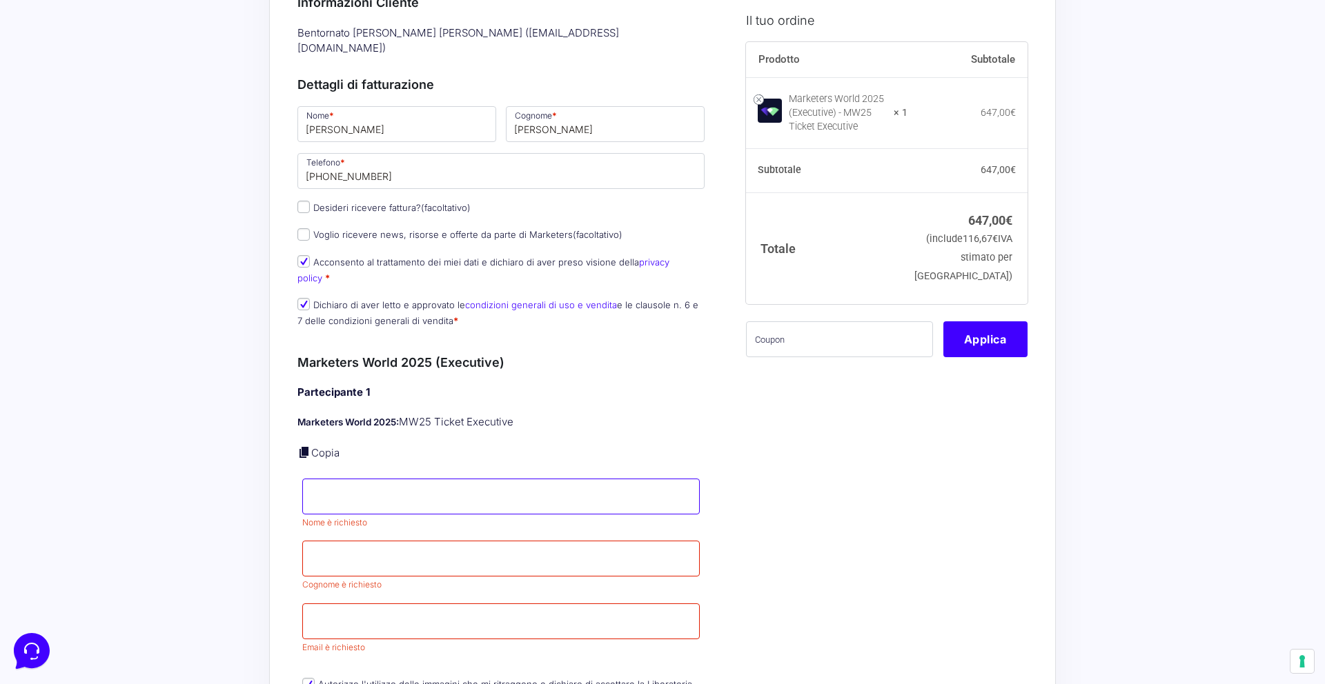
click at [462, 479] on input "Nome *" at bounding box center [500, 497] width 397 height 36
type input "Pietro Andrea"
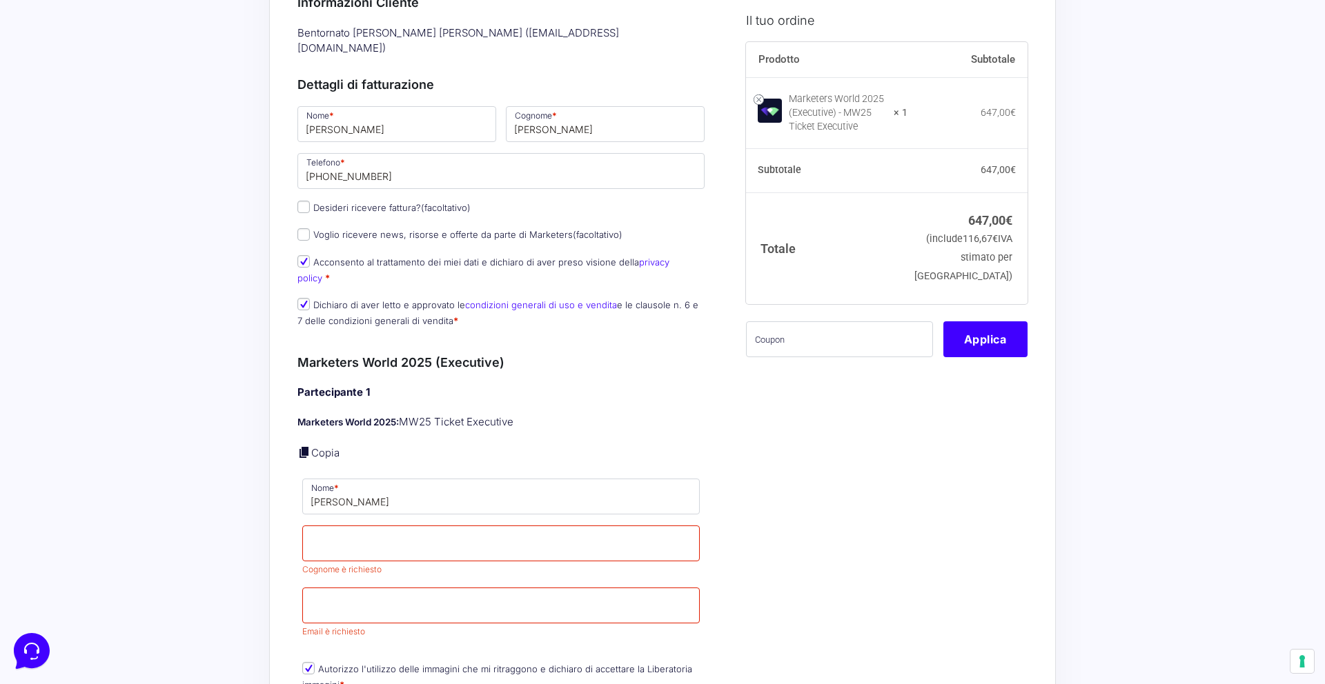
click at [278, 486] on div "Riepilogo Ordine 647,00 € Prodotto Subtotale Marketers World 2025 (Executive) -…" at bounding box center [662, 667] width 786 height 1663
click at [345, 526] on input "Cognome *" at bounding box center [500, 544] width 397 height 36
type input "Romeo"
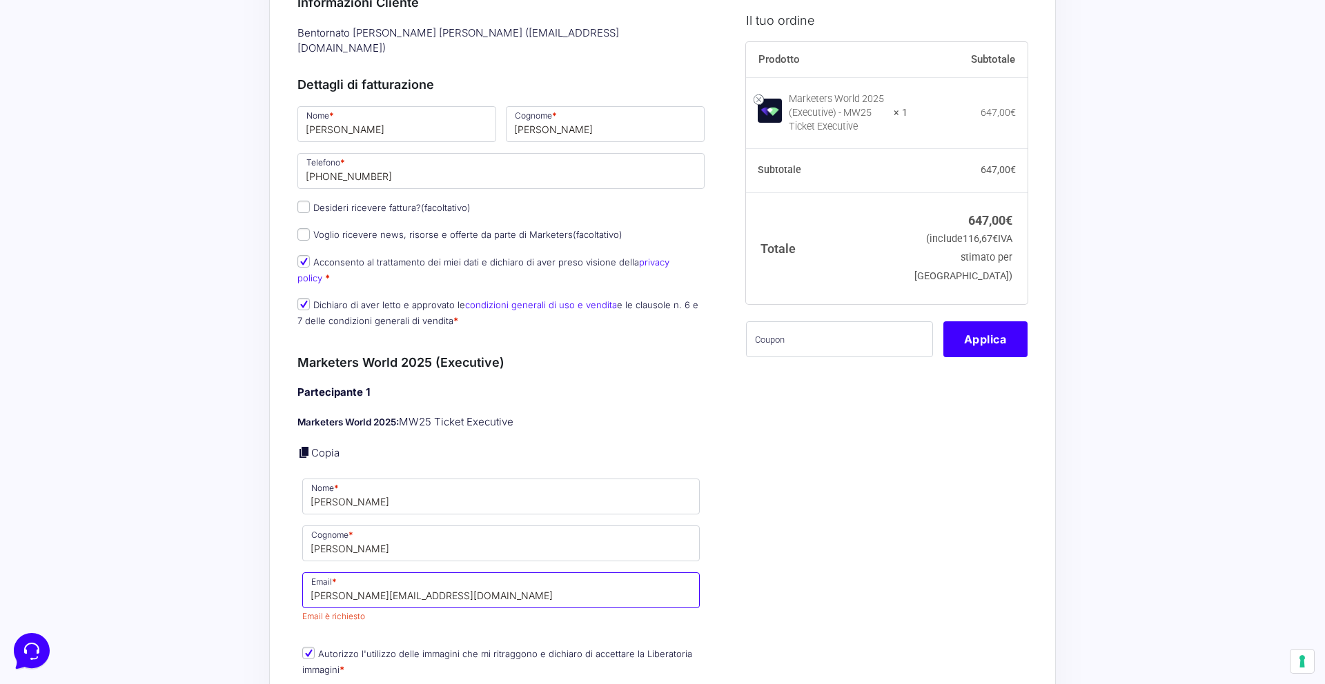
type input "pietroandrearomeo@protonmail.com"
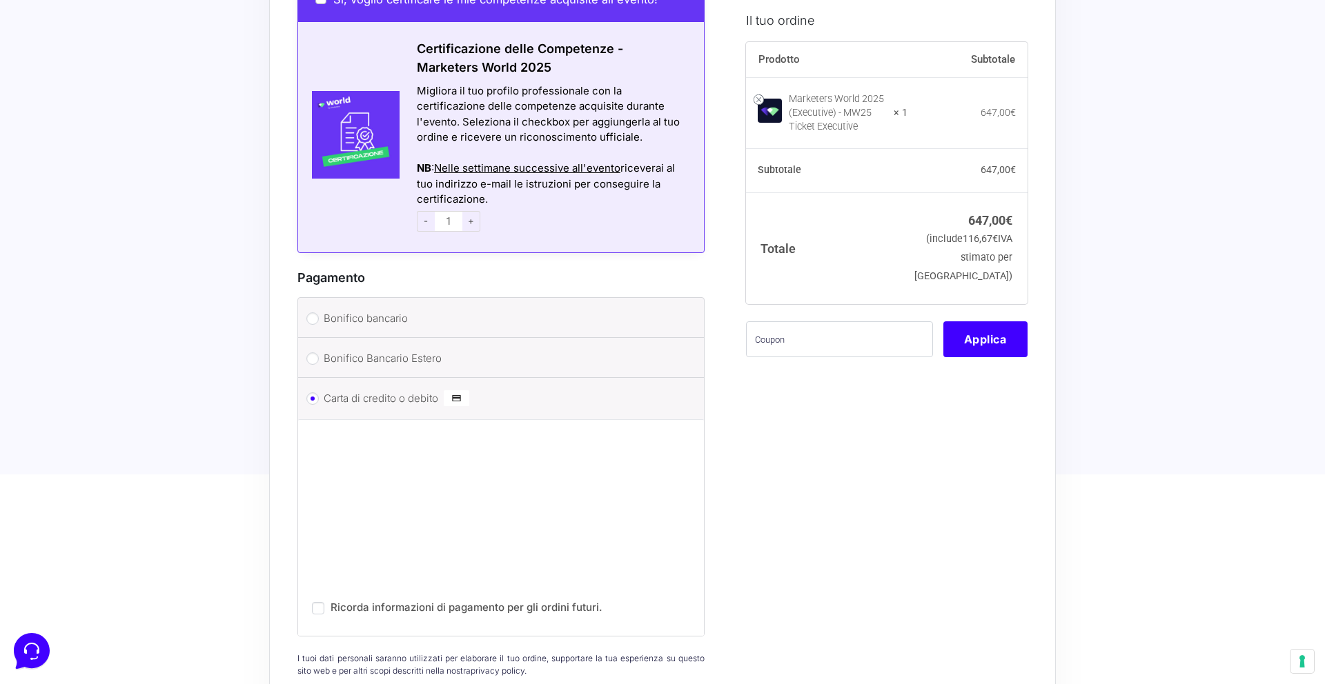
scroll to position [1148, 0]
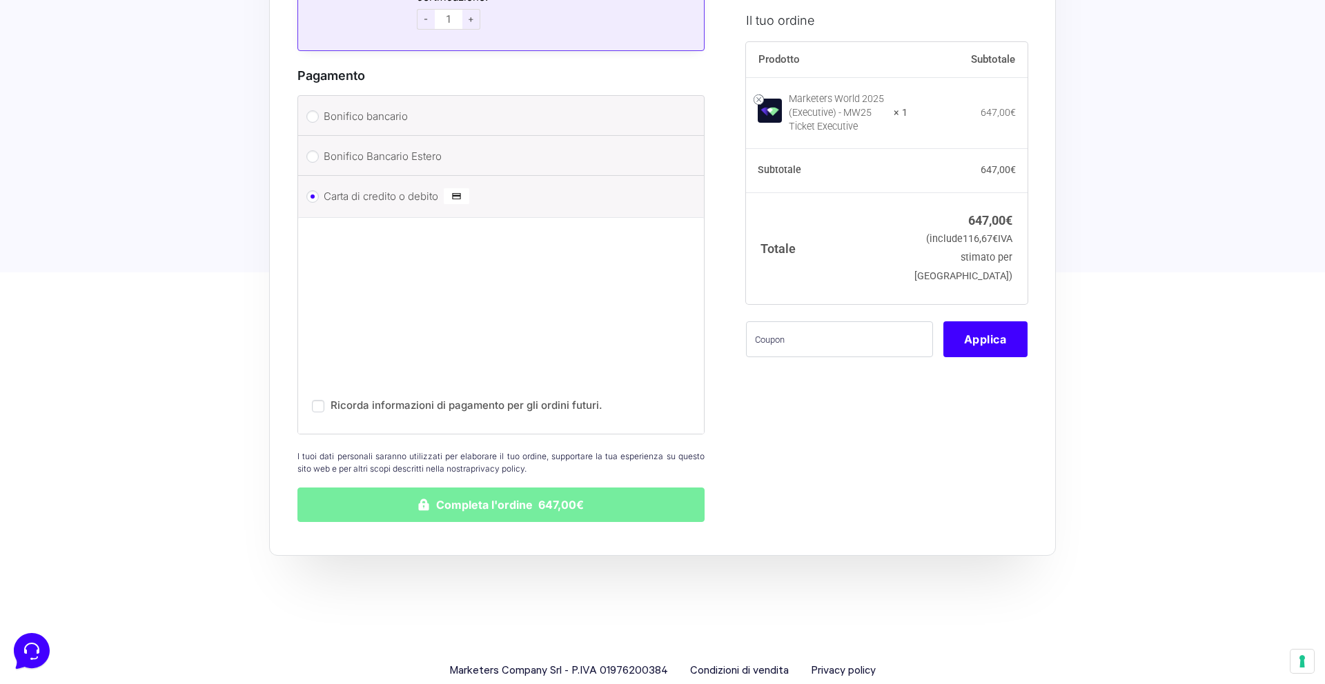
click at [667, 488] on button "Completa l'ordine 647,00€" at bounding box center [500, 505] width 407 height 34
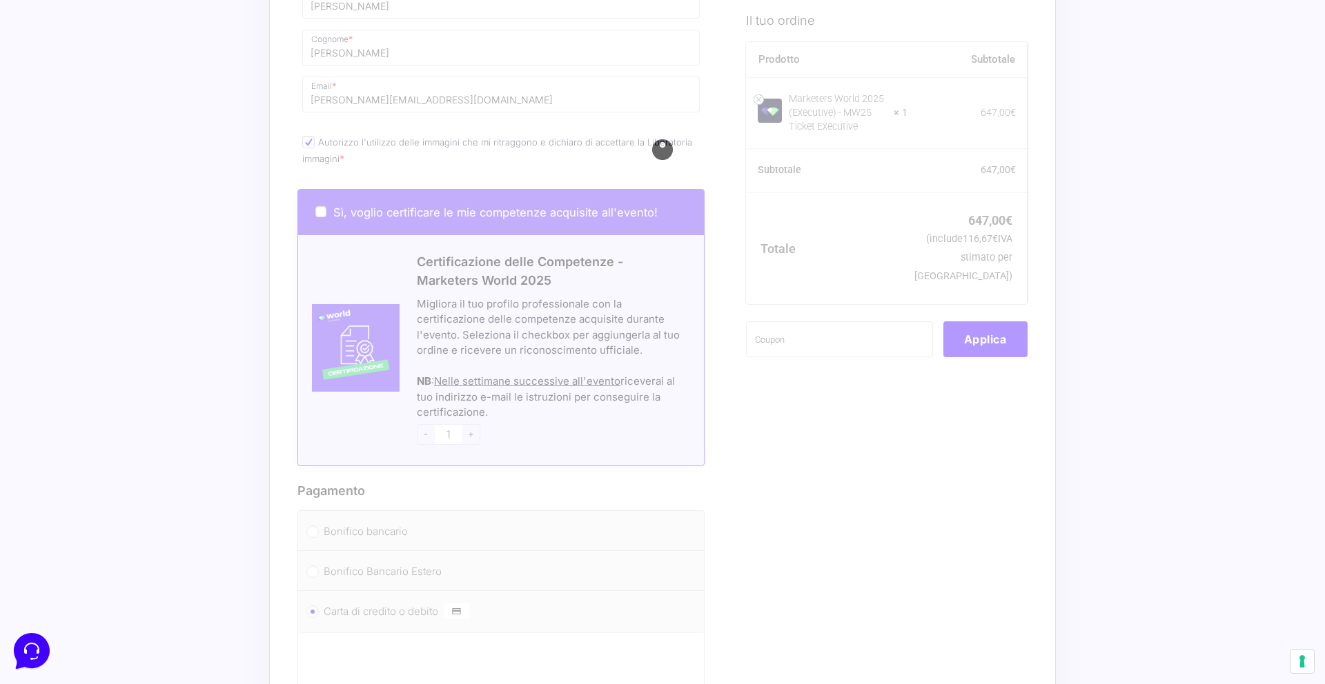
scroll to position [730, 0]
